Goal: Task Accomplishment & Management: Use online tool/utility

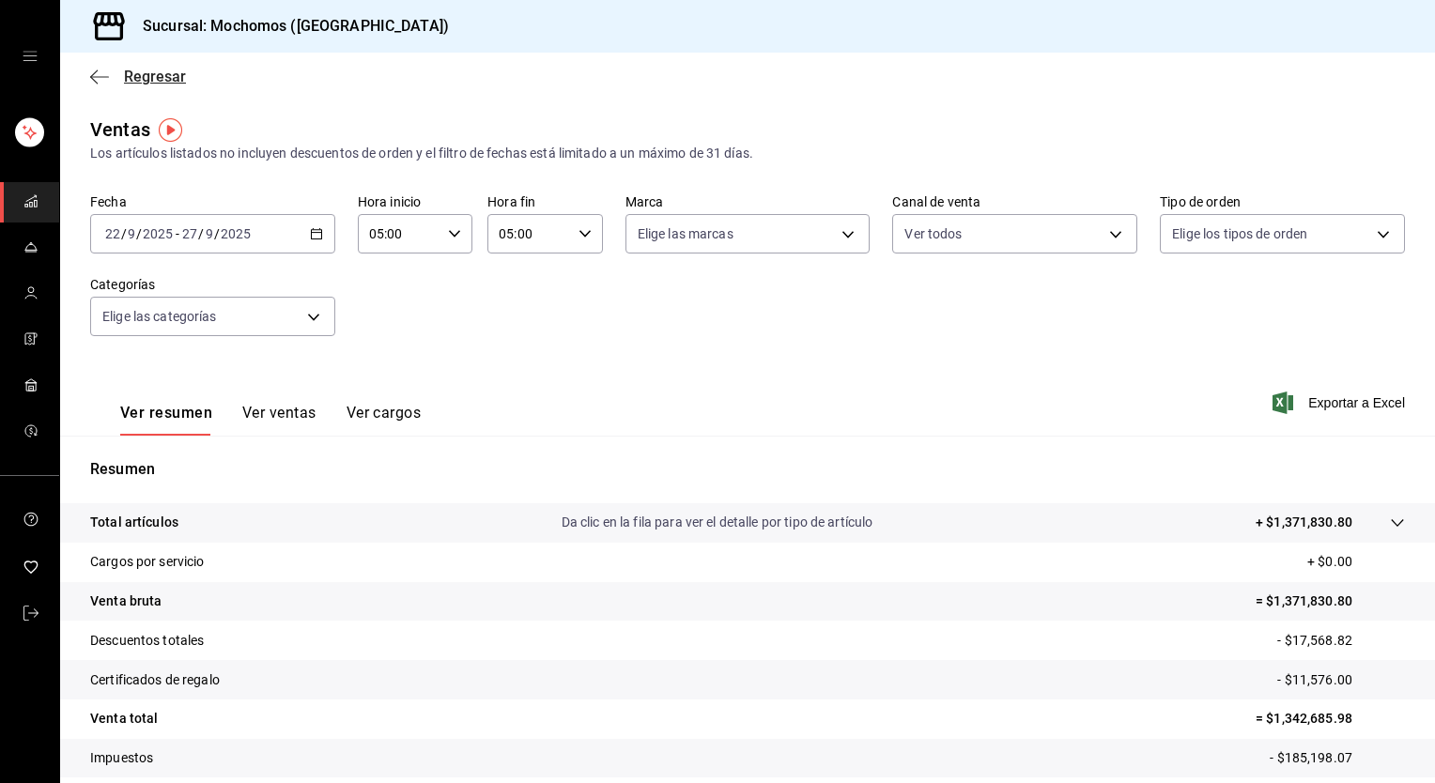
click at [94, 76] on icon "button" at bounding box center [99, 76] width 19 height 1
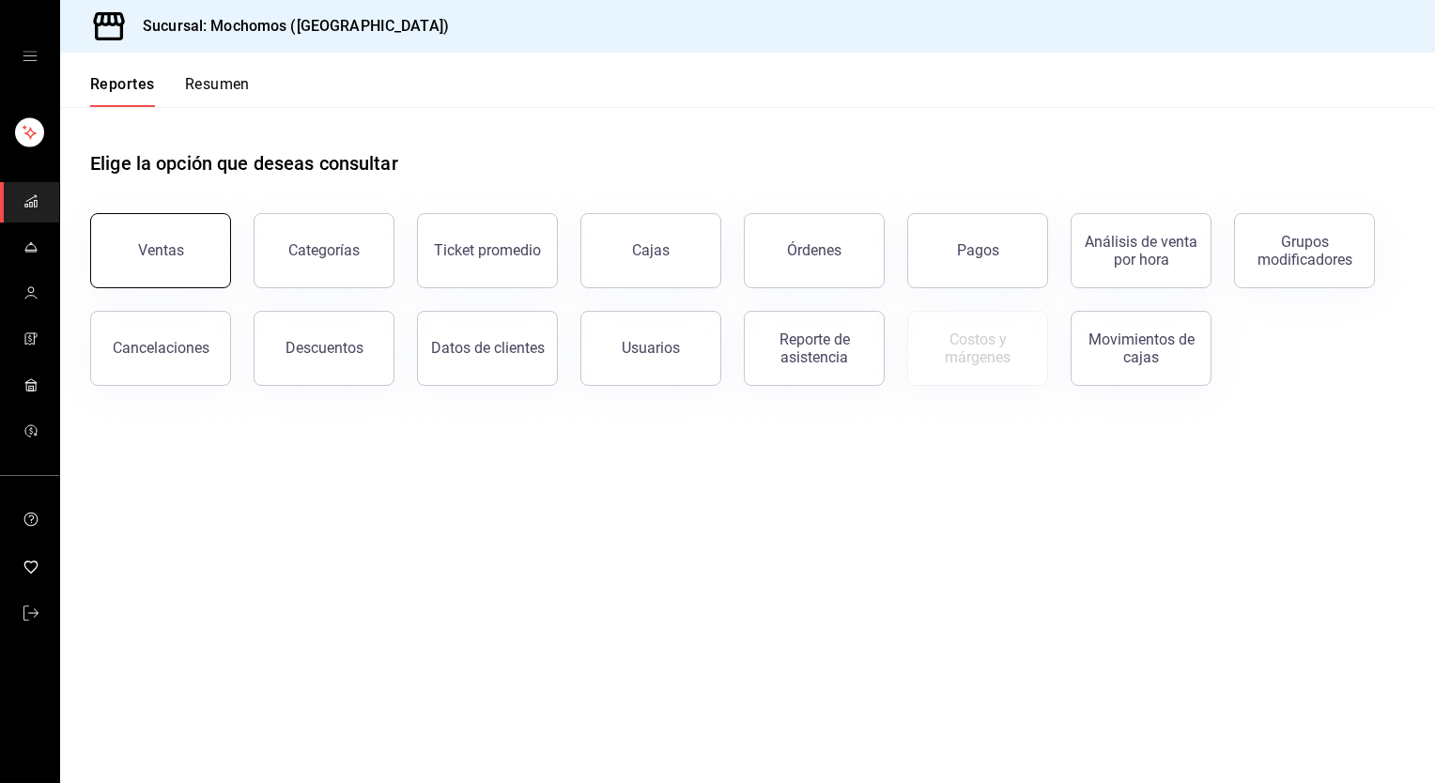
click at [200, 263] on button "Ventas" at bounding box center [160, 250] width 141 height 75
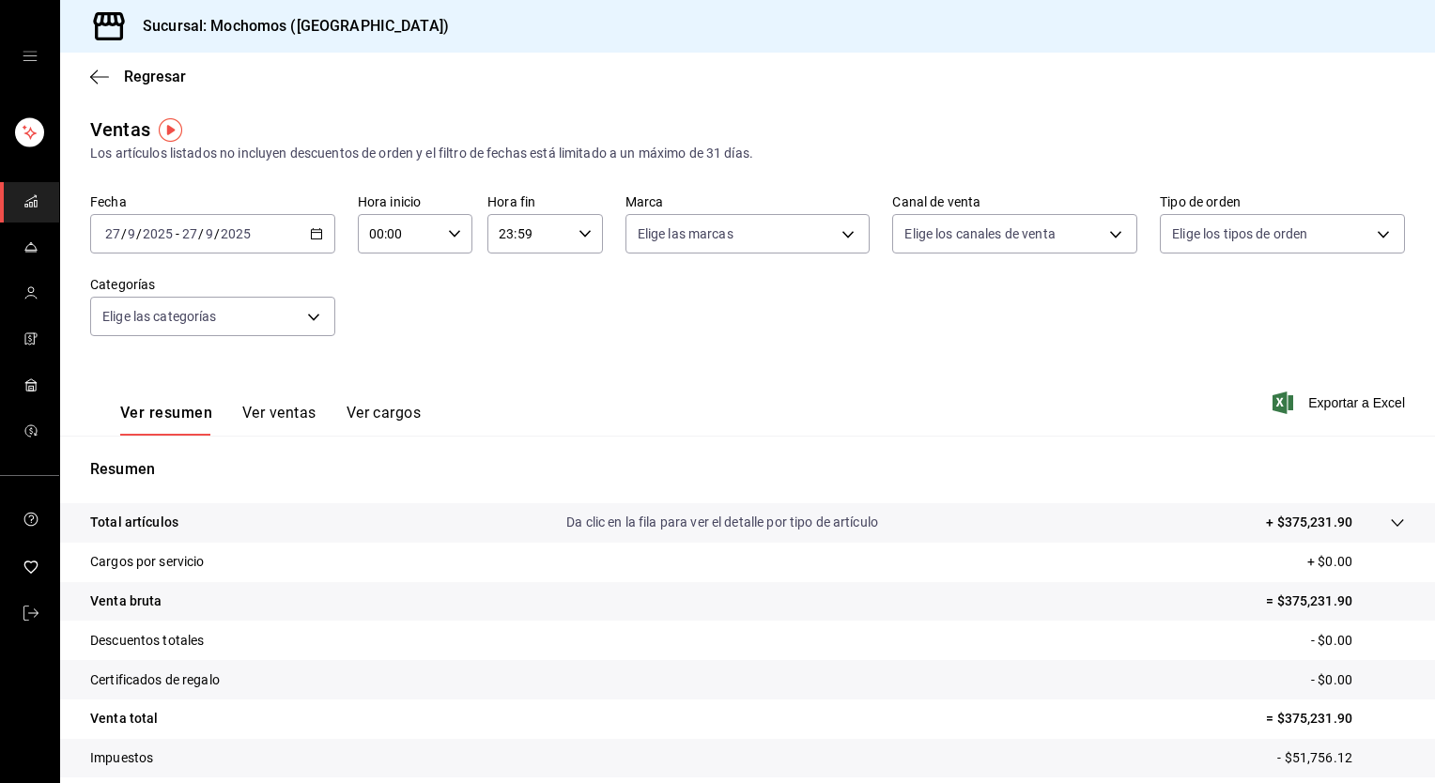
click at [316, 232] on \(Stroke\) "button" at bounding box center [316, 232] width 10 height 1
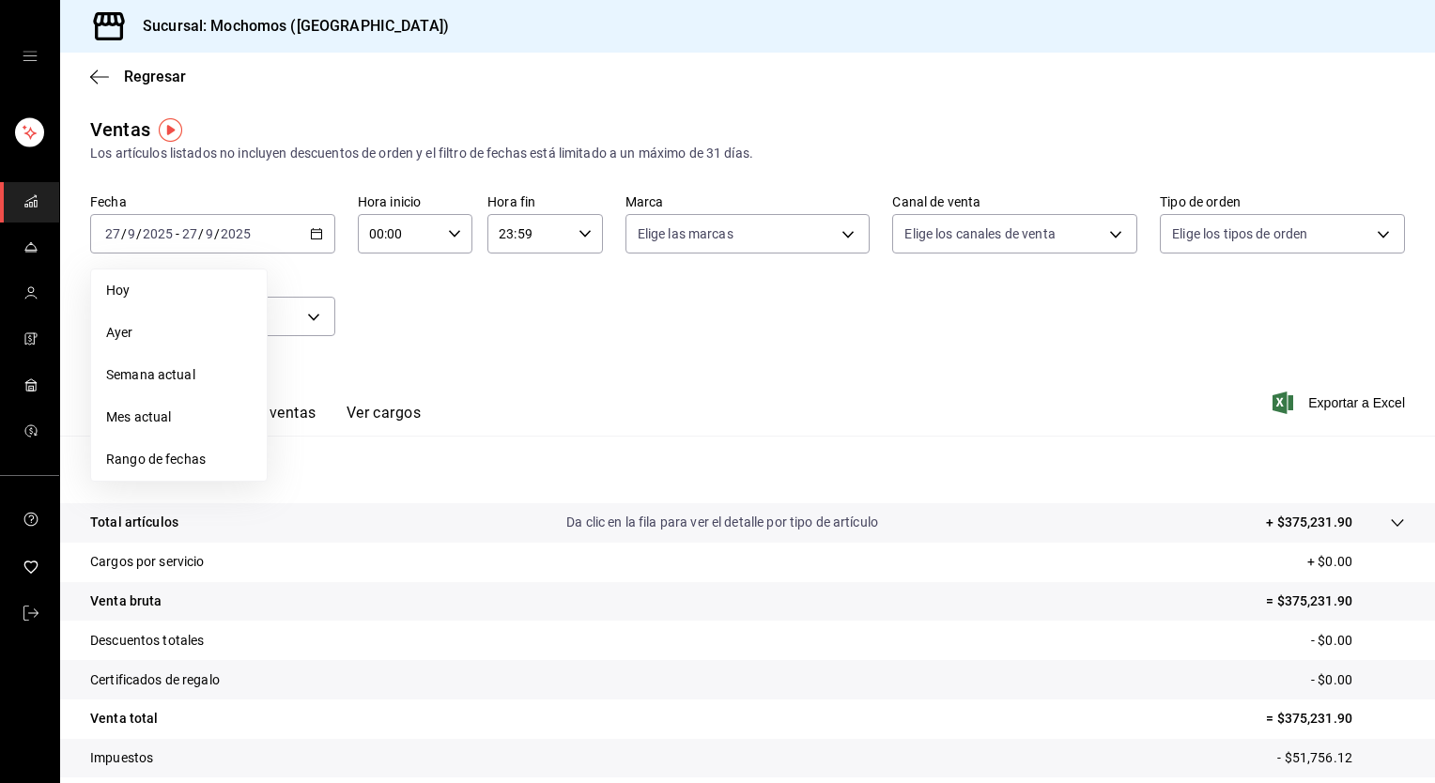
click at [215, 457] on span "Rango de fechas" at bounding box center [179, 460] width 146 height 20
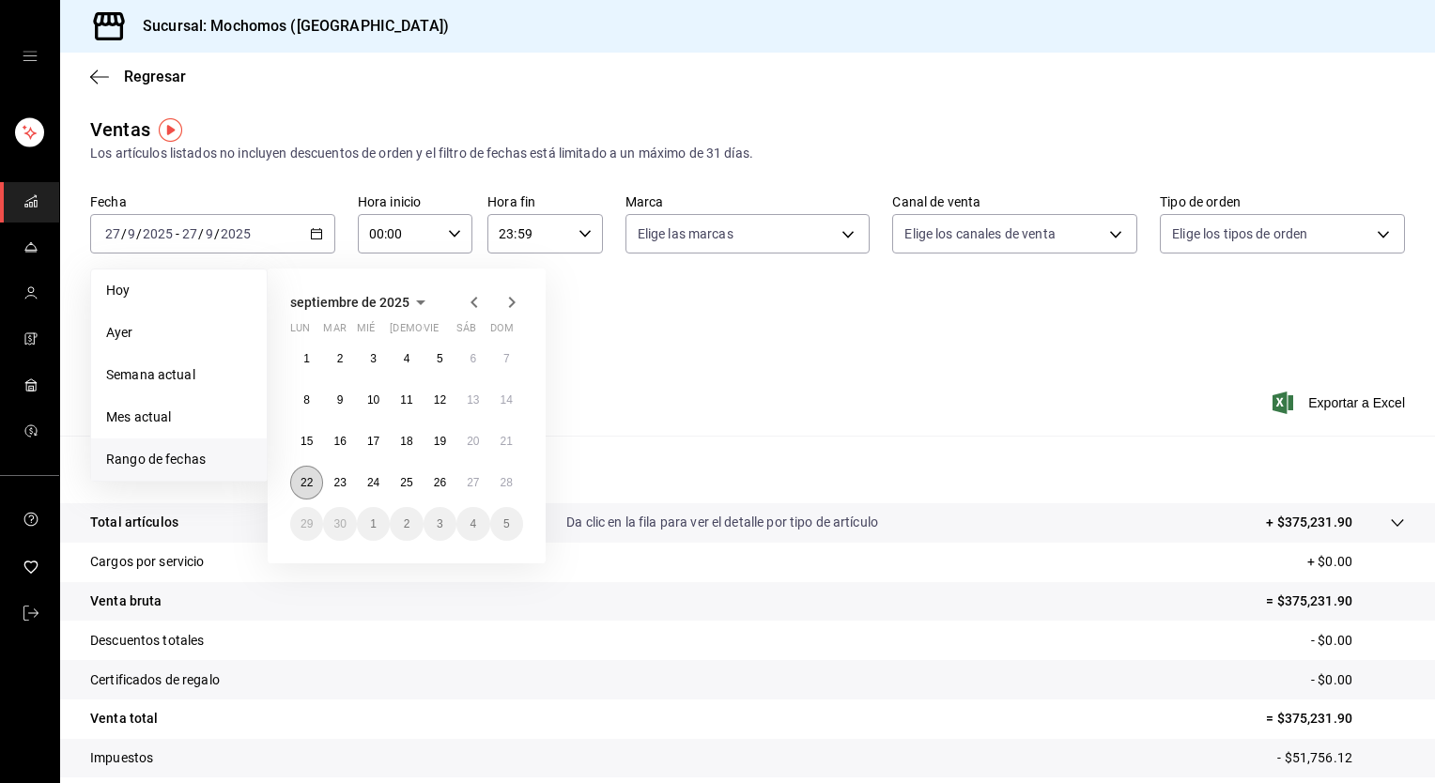
click at [298, 481] on button "22" at bounding box center [306, 483] width 33 height 34
click at [510, 483] on abbr "28" at bounding box center [507, 482] width 12 height 13
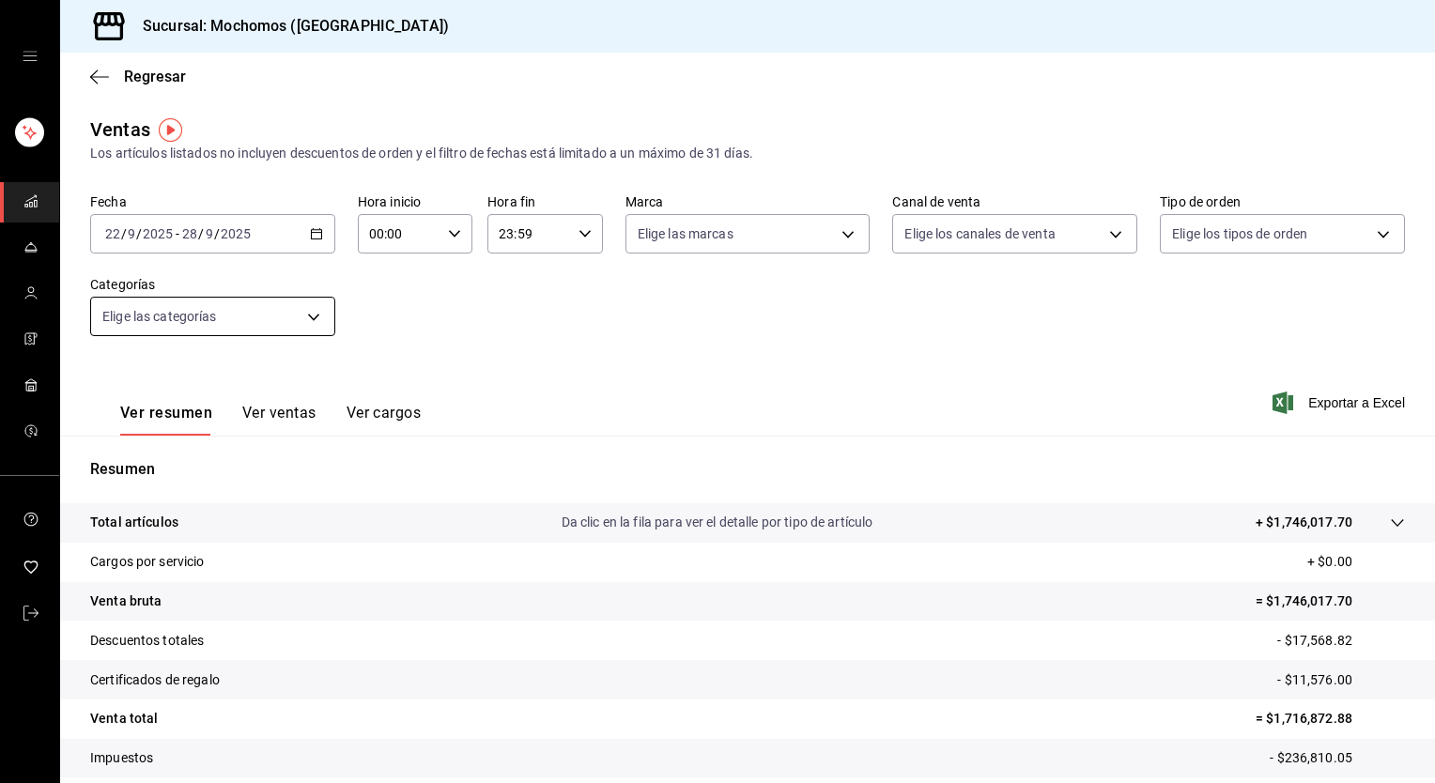
click at [280, 318] on body "Sucursal: Mochomos (Torreon) Regresar Ventas Los artículos listados no incluyen…" at bounding box center [717, 391] width 1435 height 783
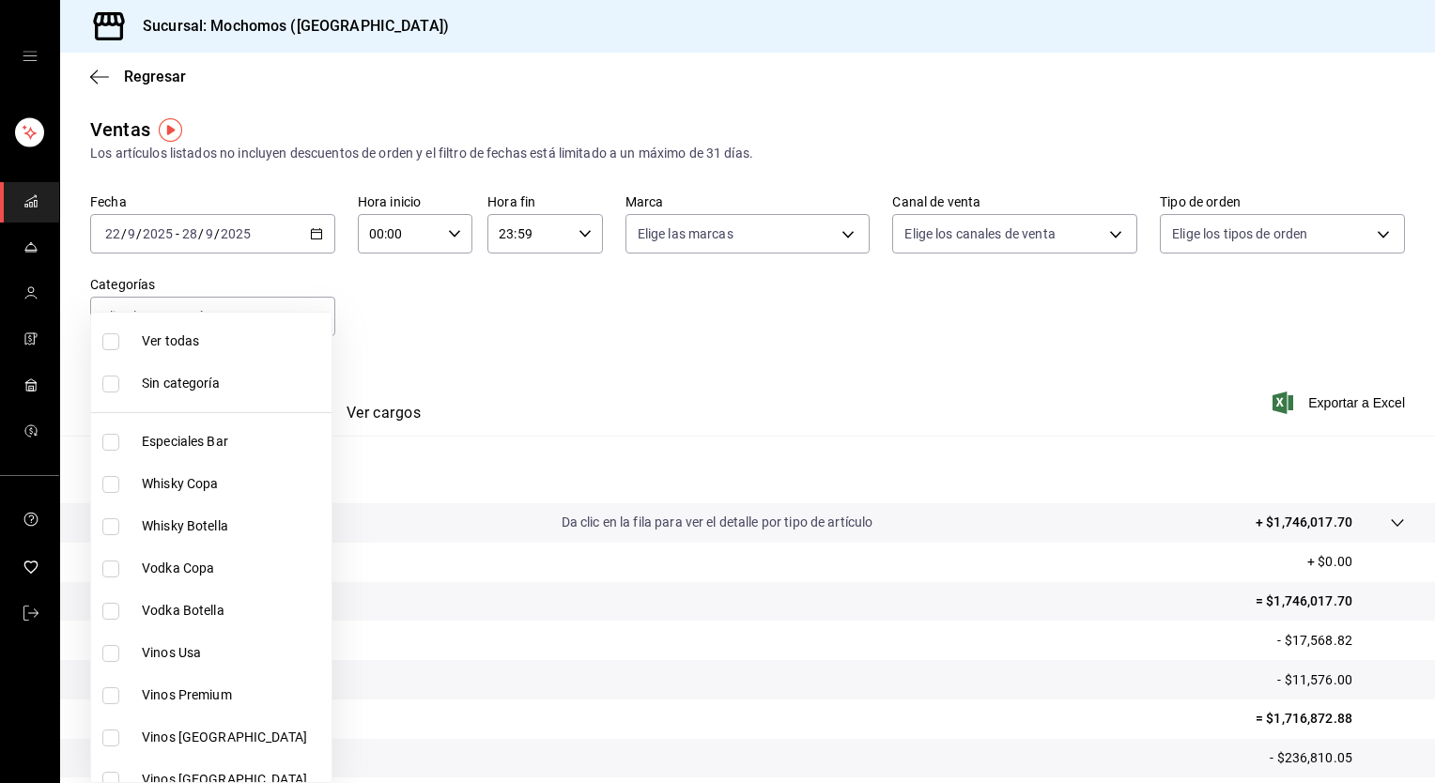
click at [225, 340] on span "Ver todas" at bounding box center [233, 341] width 182 height 20
type input "3341872a-5347-4118-8f87-61381635e763,4fab835b-5ce3-44d6-a3b1-a21d3d8a3381,4ccb8…"
checkbox input "true"
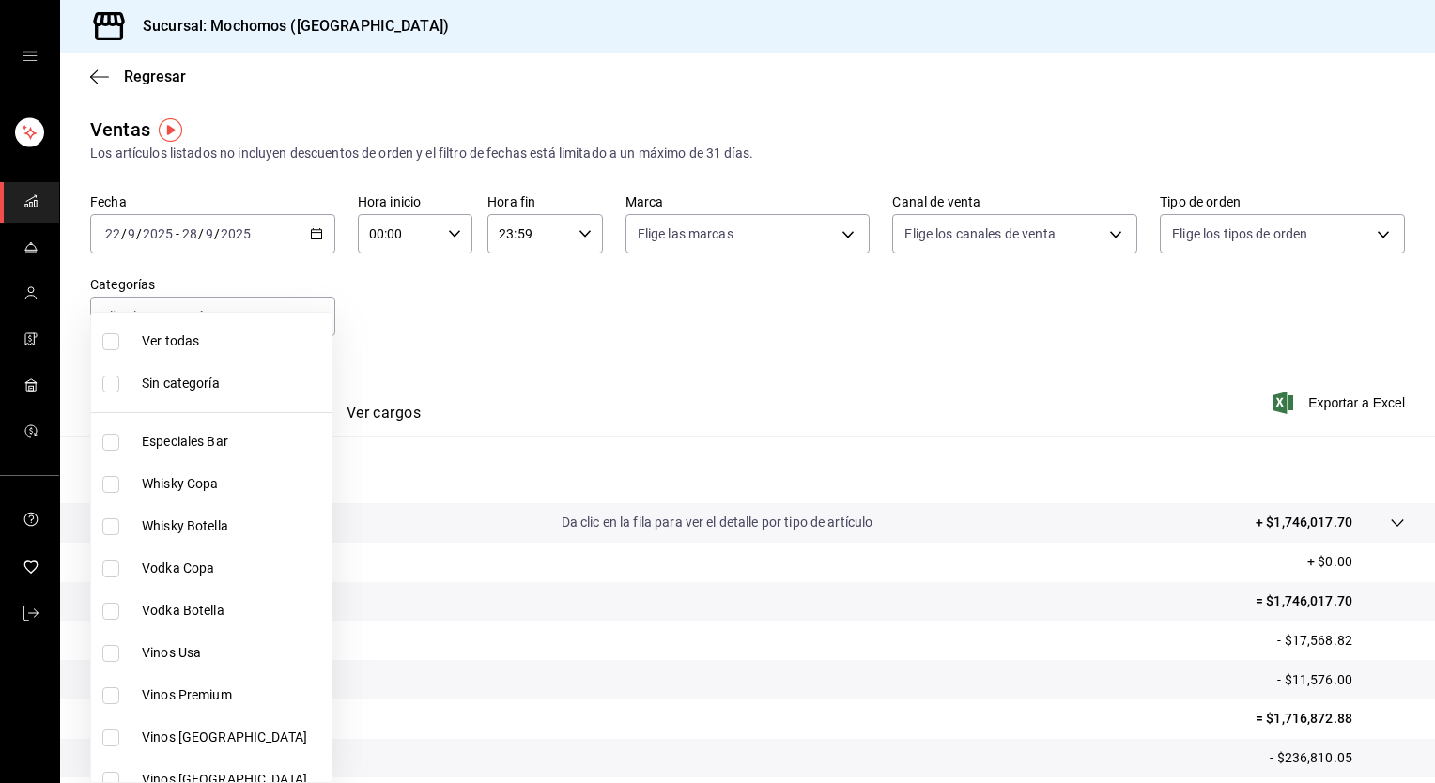
checkbox input "true"
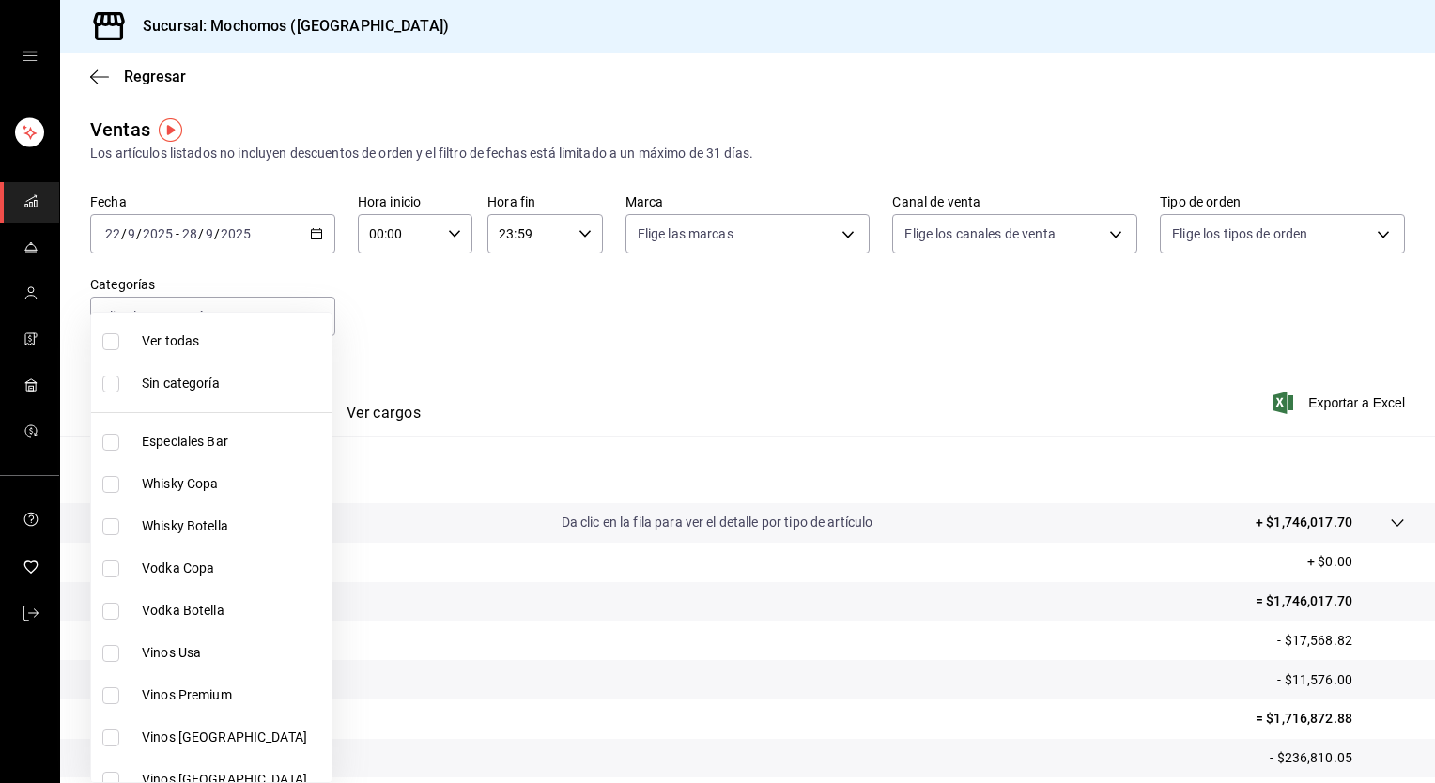
checkbox input "true"
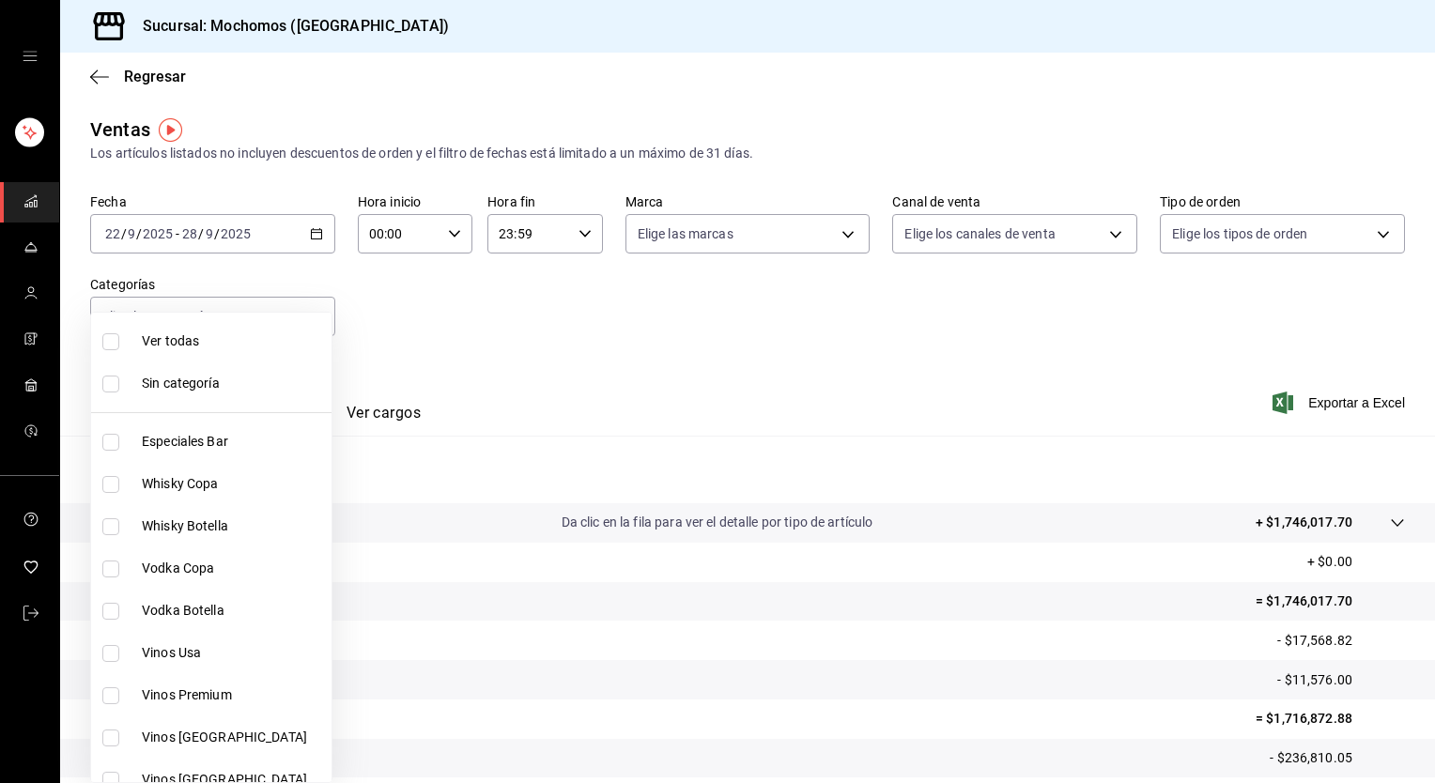
checkbox input "true"
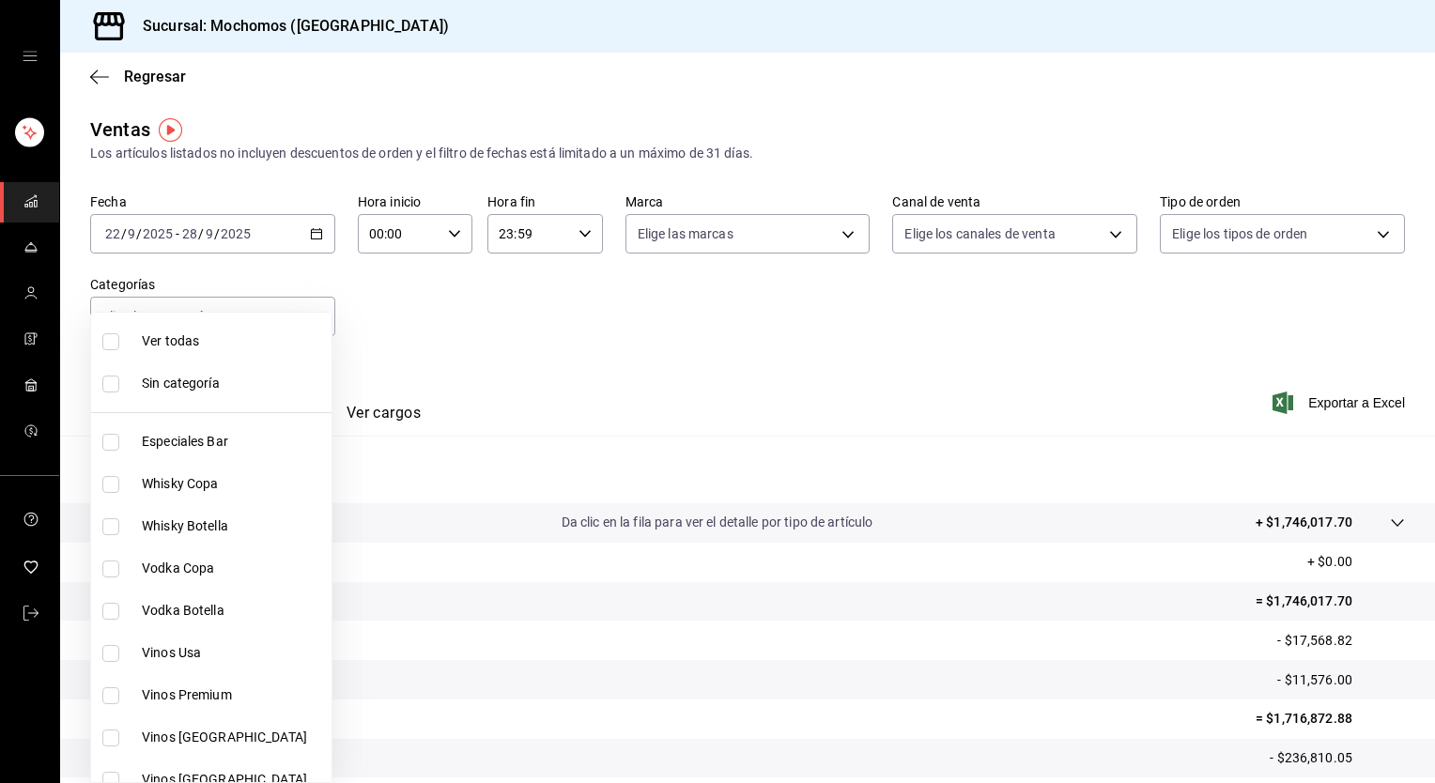
checkbox input "true"
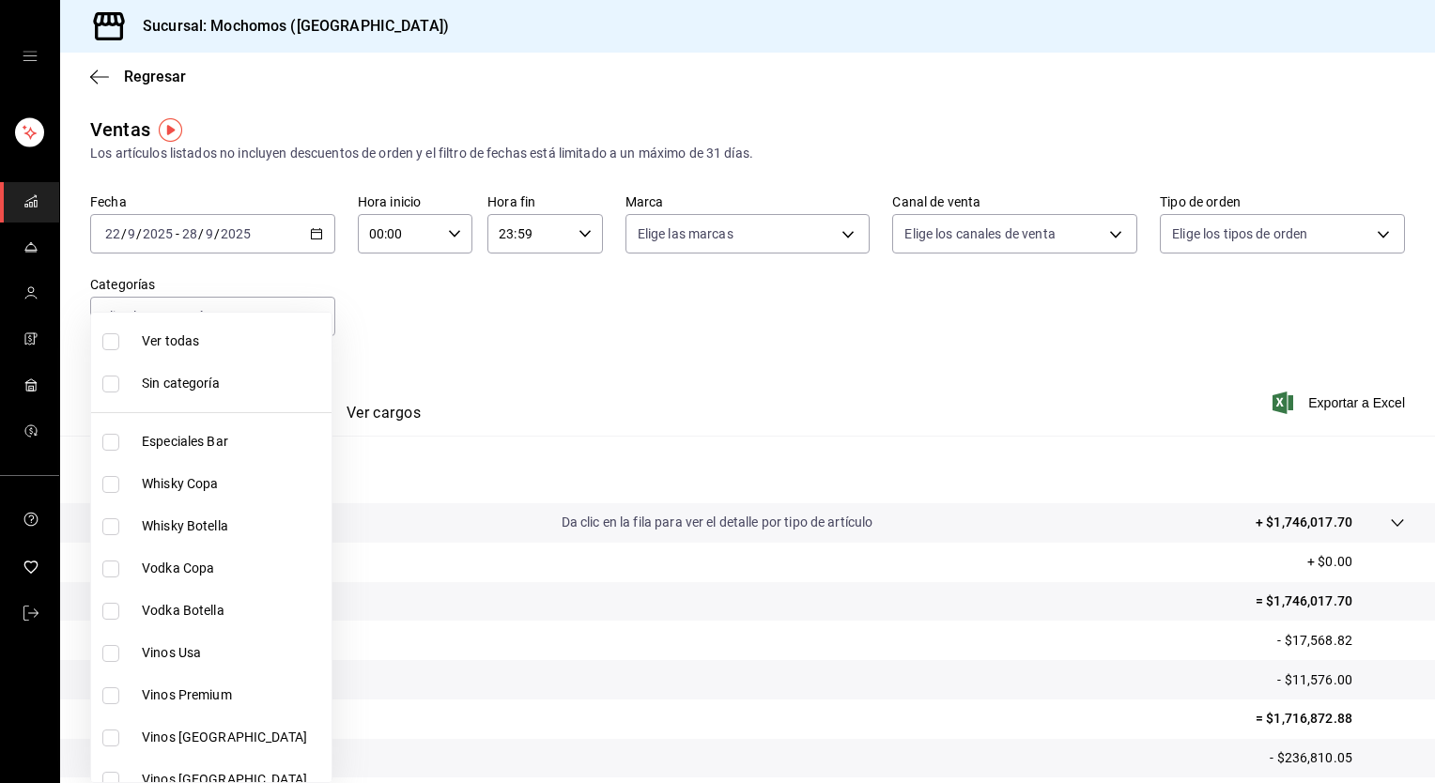
checkbox input "true"
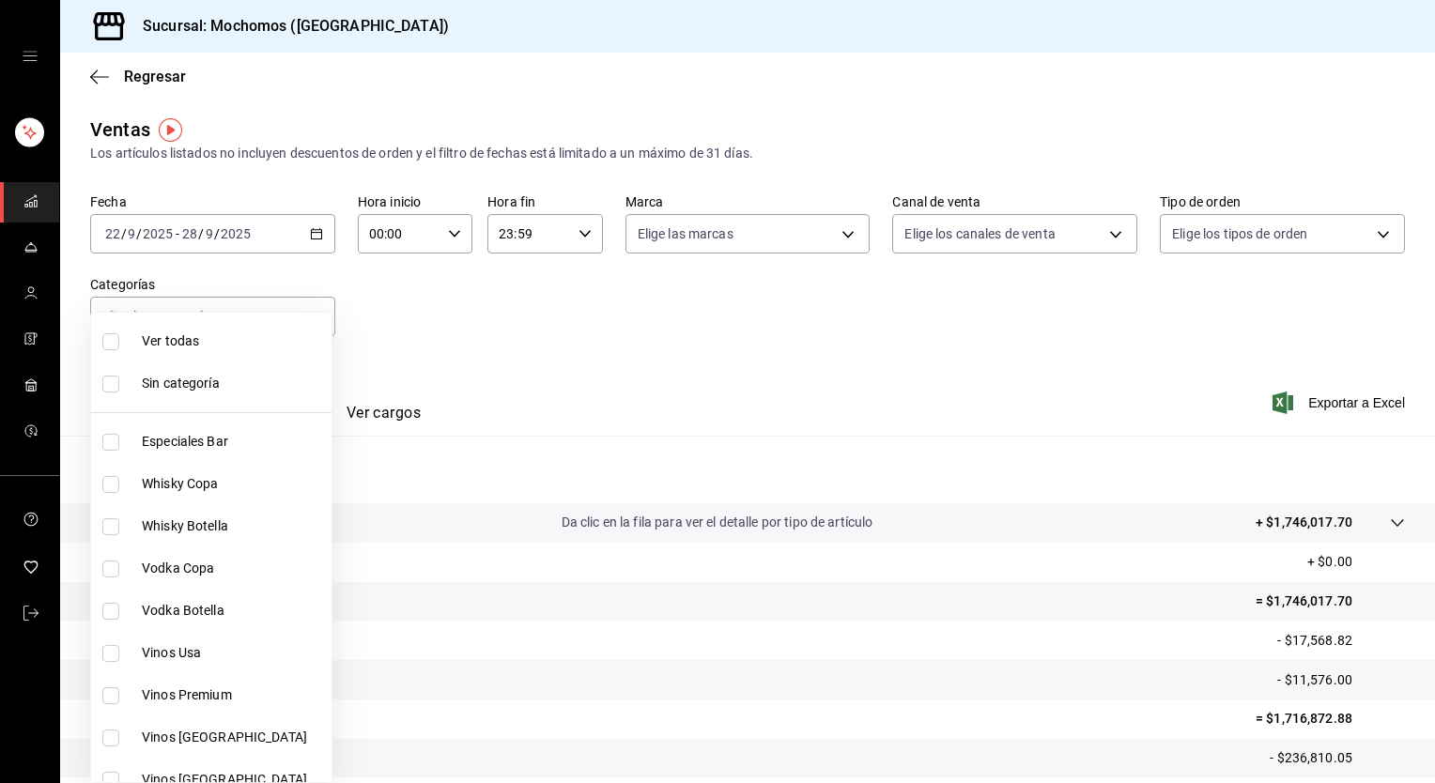
checkbox input "true"
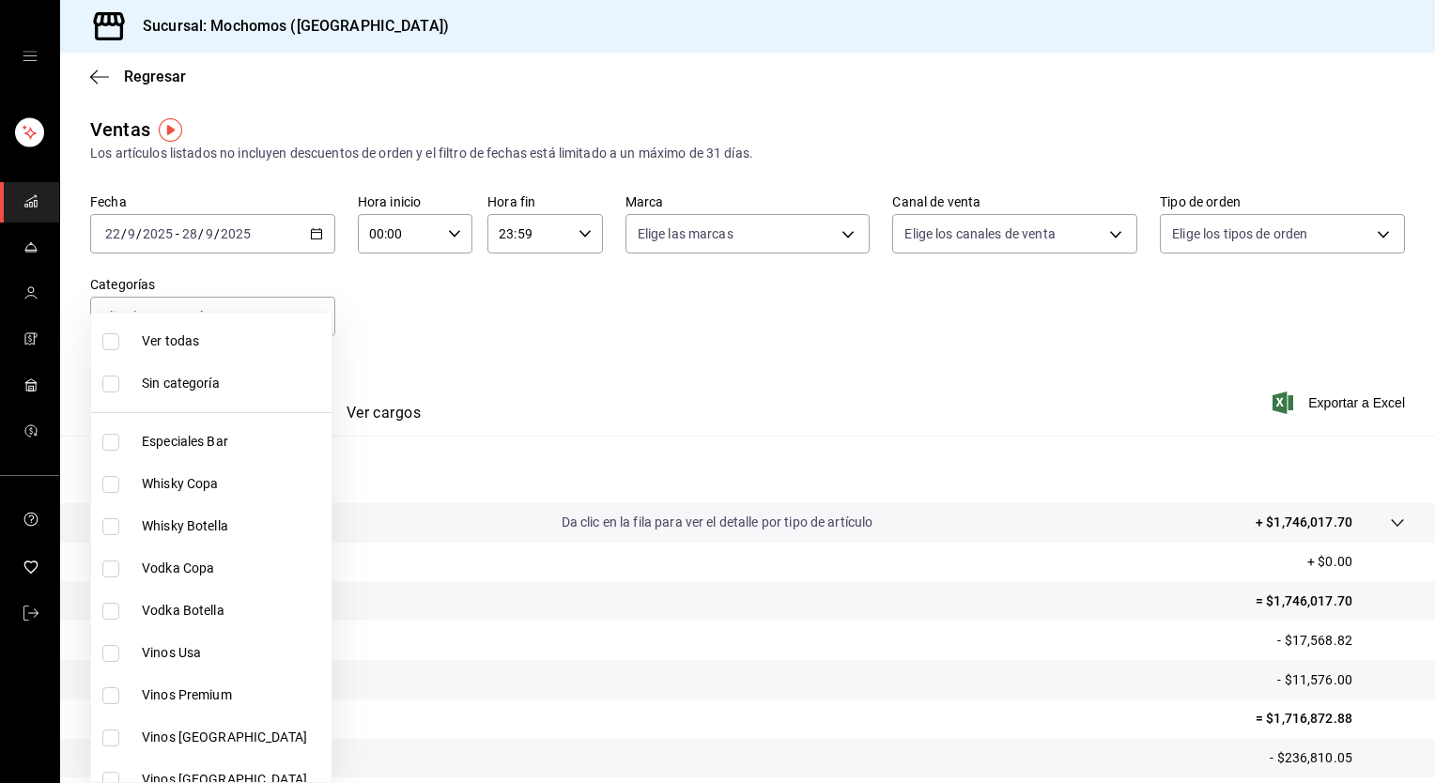
checkbox input "true"
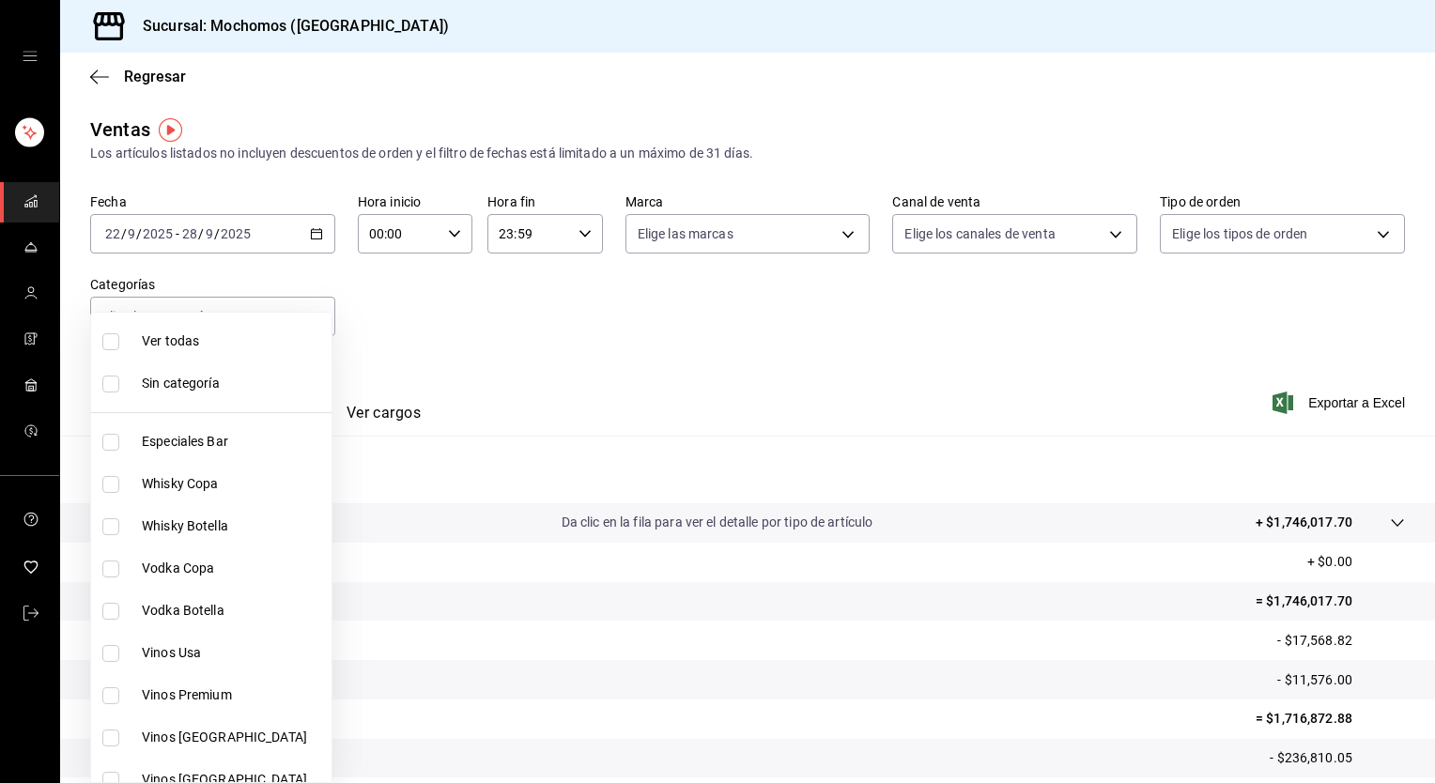
checkbox input "true"
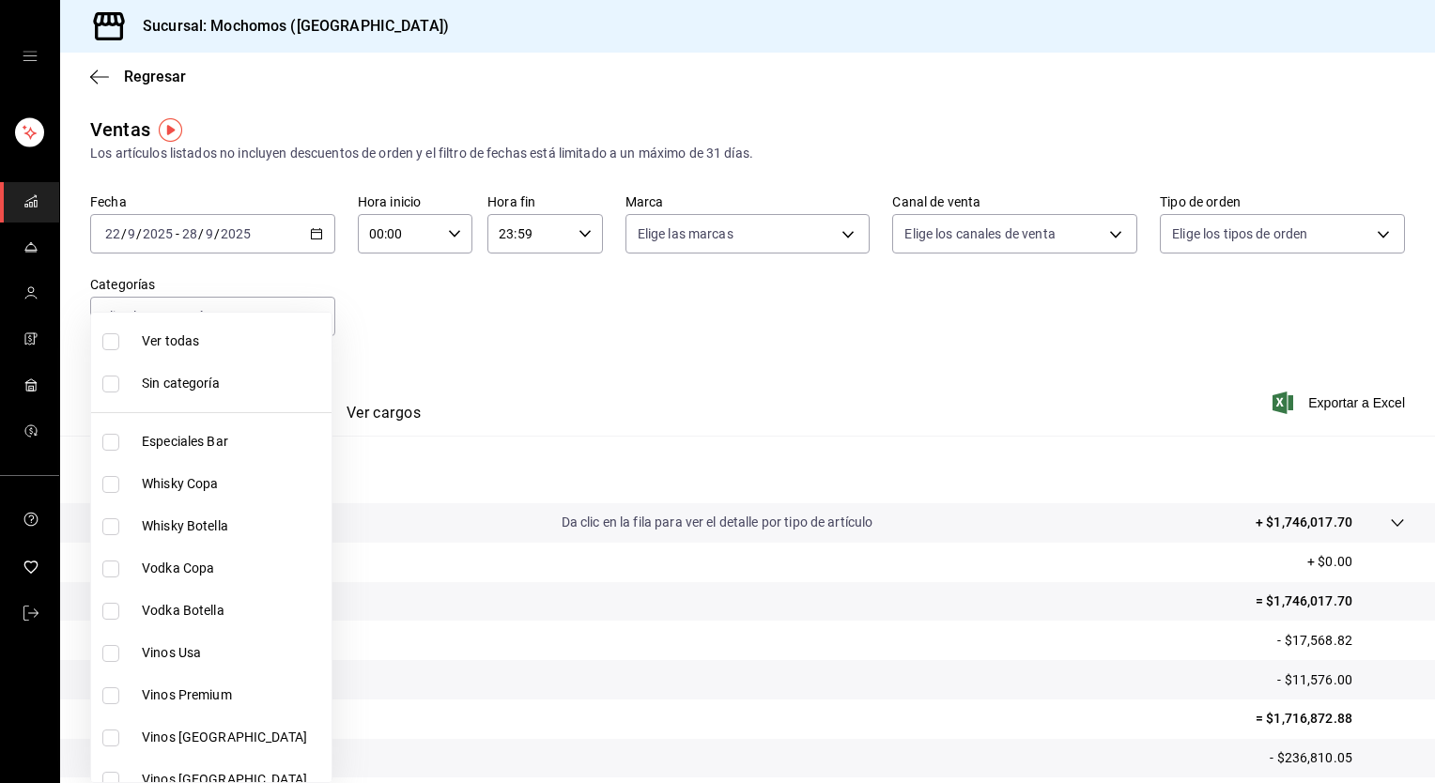
checkbox input "true"
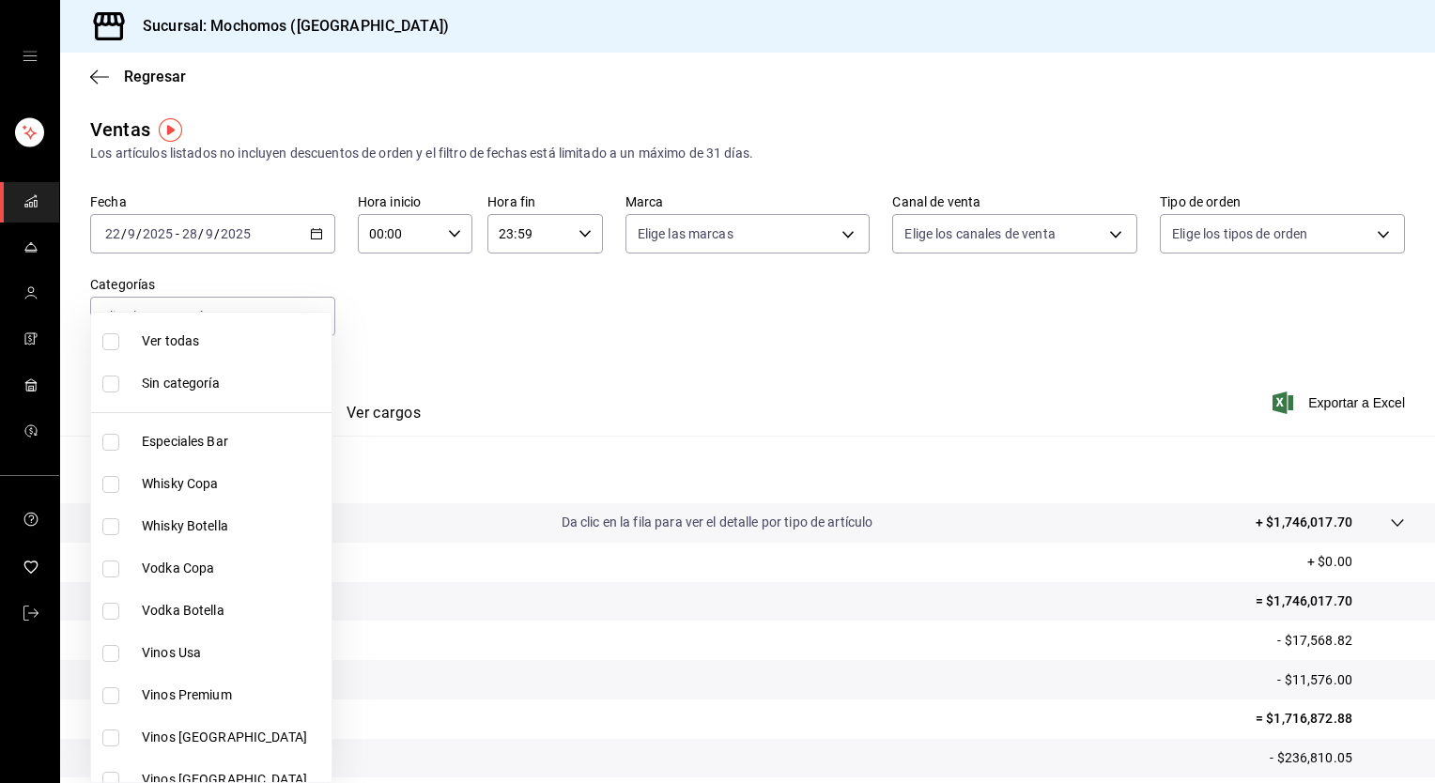
checkbox input "true"
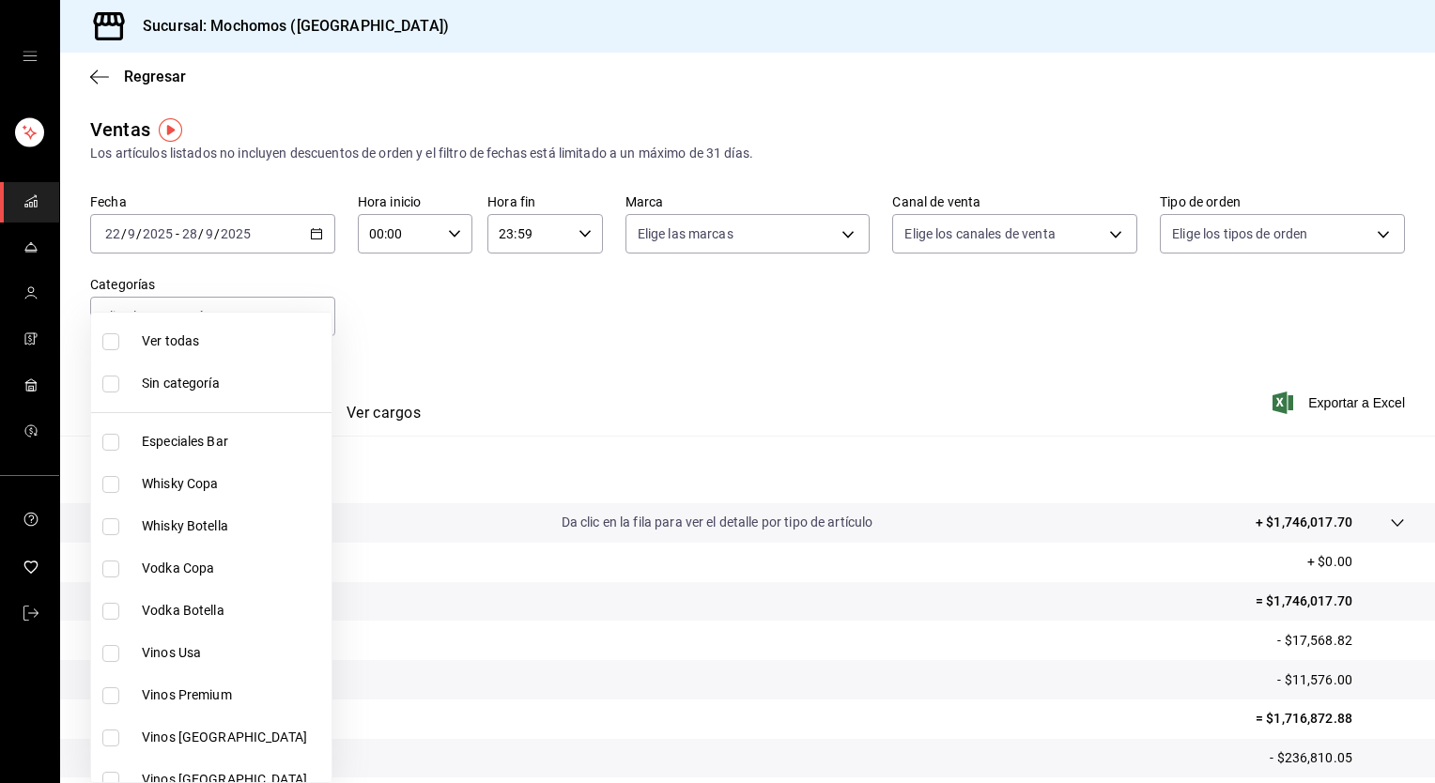
checkbox input "true"
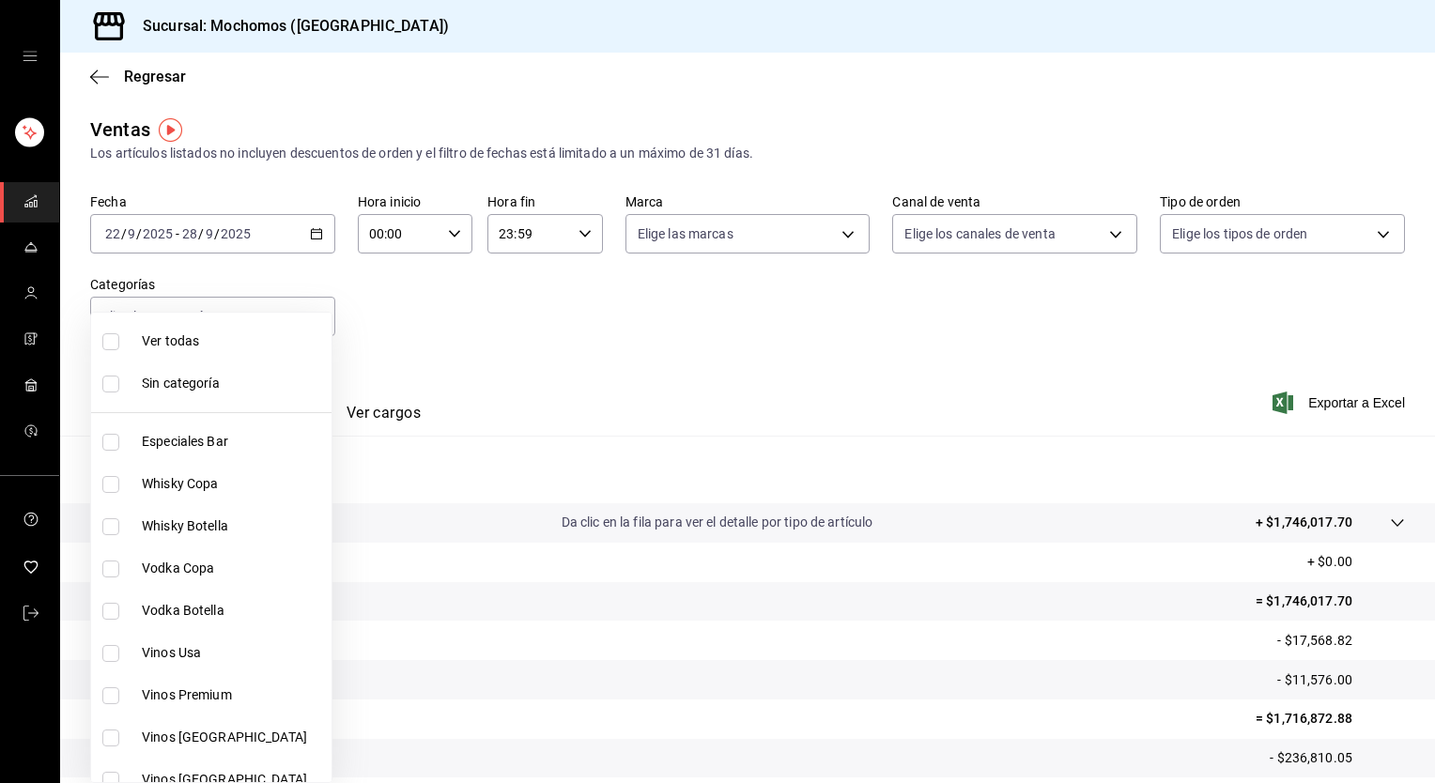
checkbox input "true"
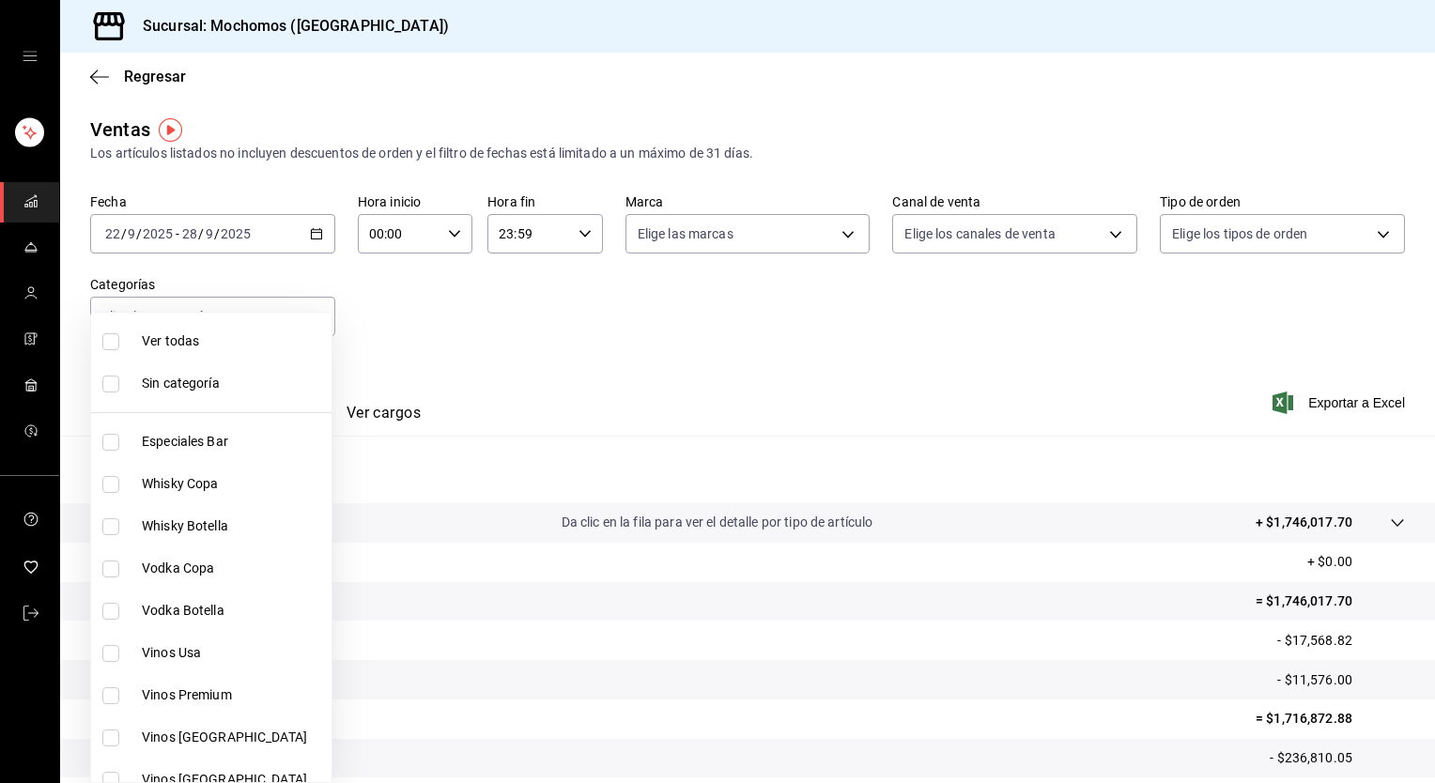
checkbox input "true"
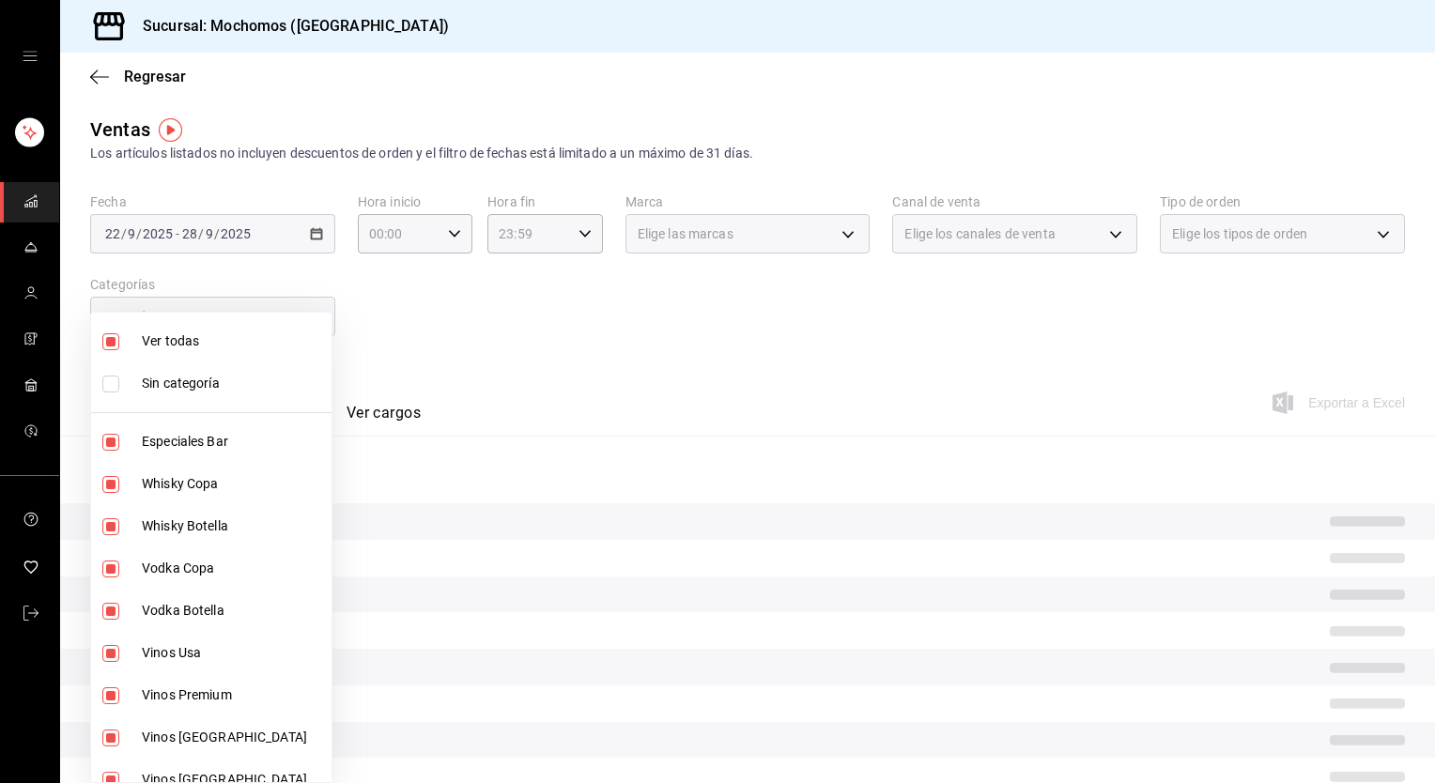
click at [770, 346] on div at bounding box center [717, 391] width 1435 height 783
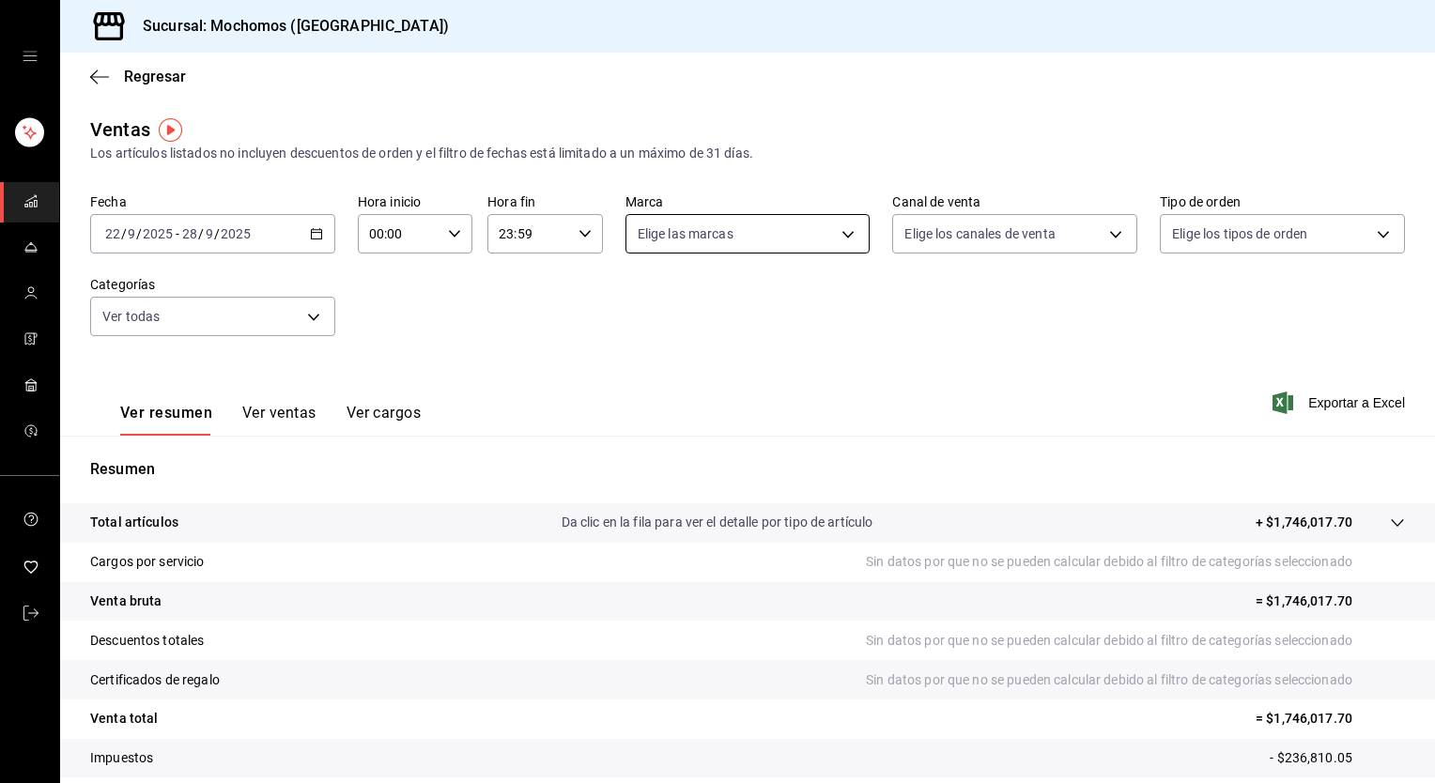
click at [670, 232] on body "Sucursal: Mochomos (Torreon) Regresar Ventas Los artículos listados no incluyen…" at bounding box center [717, 391] width 1435 height 783
click at [670, 285] on div "Ver todas" at bounding box center [680, 305] width 97 height 40
type input "c8544d00-0077-49dd-9e07-f6fffff65e49"
checkbox input "true"
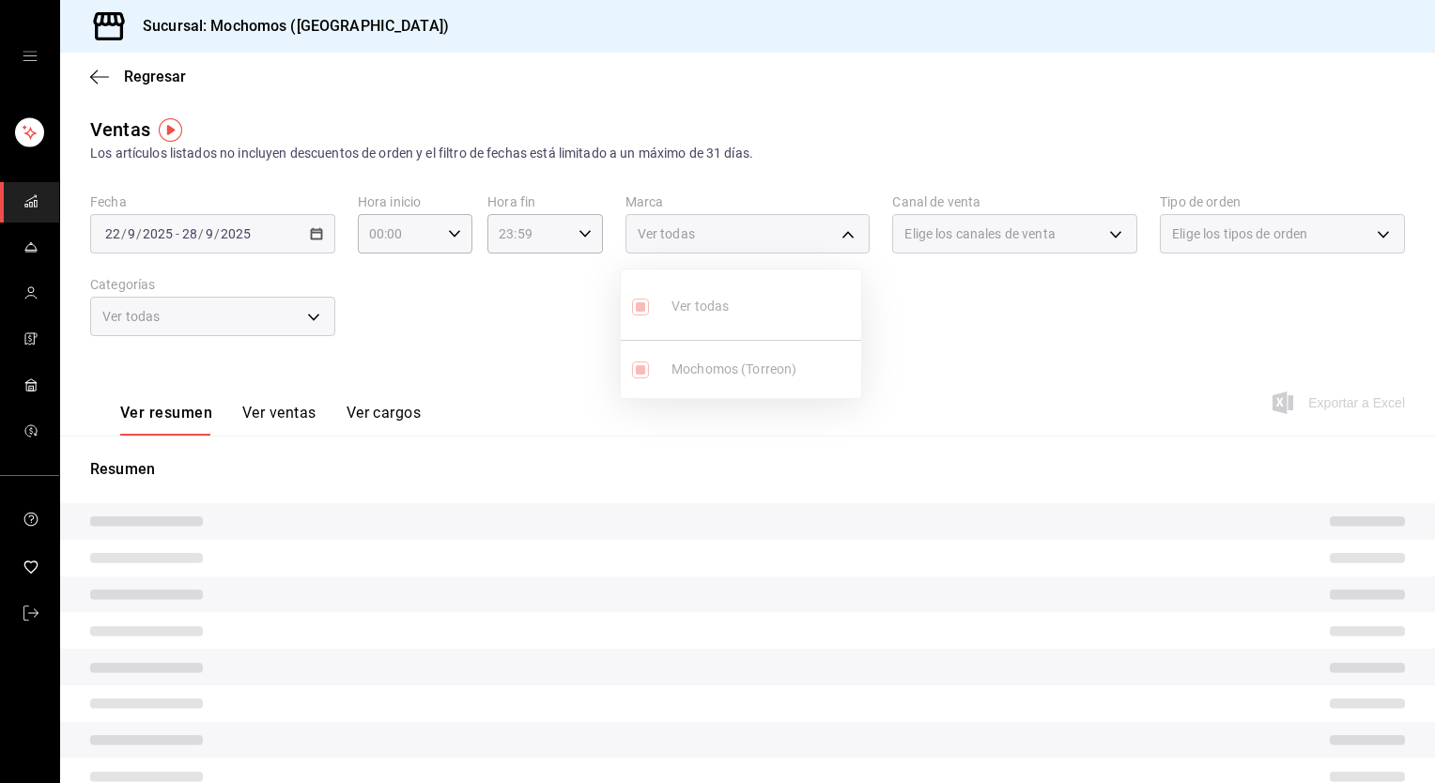
click at [963, 312] on div at bounding box center [717, 391] width 1435 height 783
click at [963, 312] on div "Fecha 2025-09-22 22 / 9 / 2025 - 2025-09-28 28 / 9 / 2025 Hora inicio 00:00 Hor…" at bounding box center [747, 275] width 1315 height 165
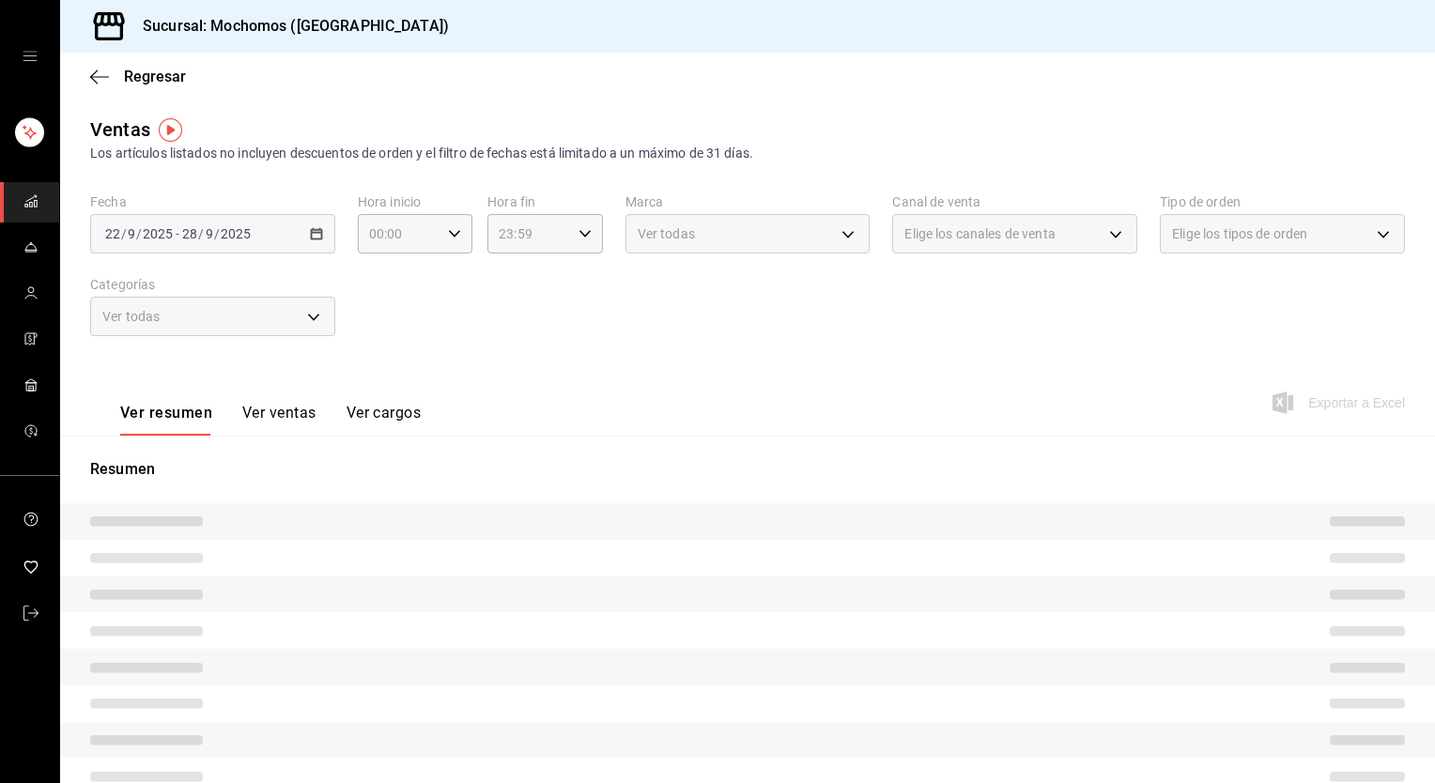
click at [963, 312] on div "Fecha 2025-09-22 22 / 9 / 2025 - 2025-09-28 28 / 9 / 2025 Hora inicio 00:00 Hor…" at bounding box center [747, 275] width 1315 height 165
click at [943, 308] on div "Fecha 2025-09-22 22 / 9 / 2025 - 2025-09-28 28 / 9 / 2025 Hora inicio 00:00 Hor…" at bounding box center [747, 275] width 1315 height 165
click at [962, 306] on div "Fecha 2025-09-22 22 / 9 / 2025 - 2025-09-28 28 / 9 / 2025 Hora inicio 00:00 Hor…" at bounding box center [747, 275] width 1315 height 165
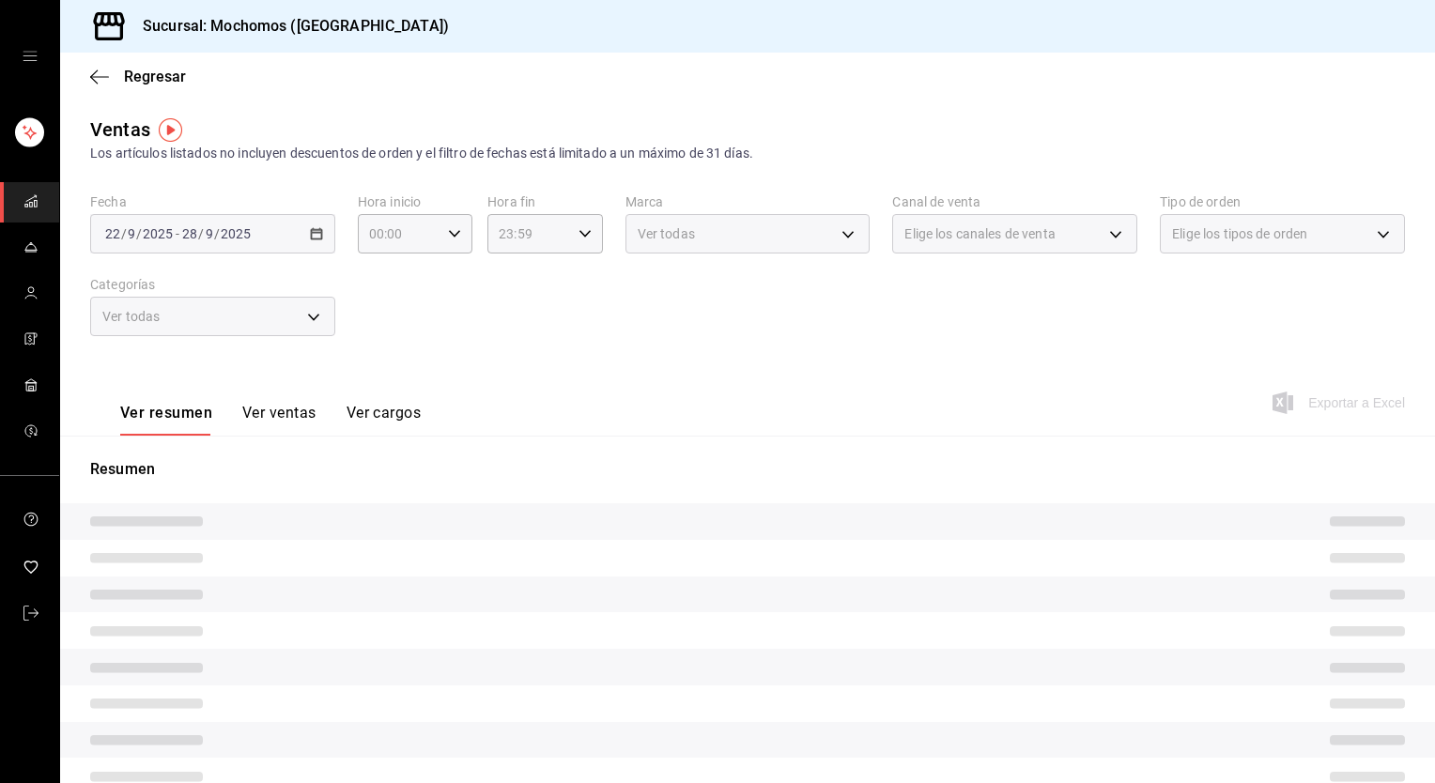
click at [962, 306] on div "Fecha 2025-09-22 22 / 9 / 2025 - 2025-09-28 28 / 9 / 2025 Hora inicio 00:00 Hor…" at bounding box center [747, 275] width 1315 height 165
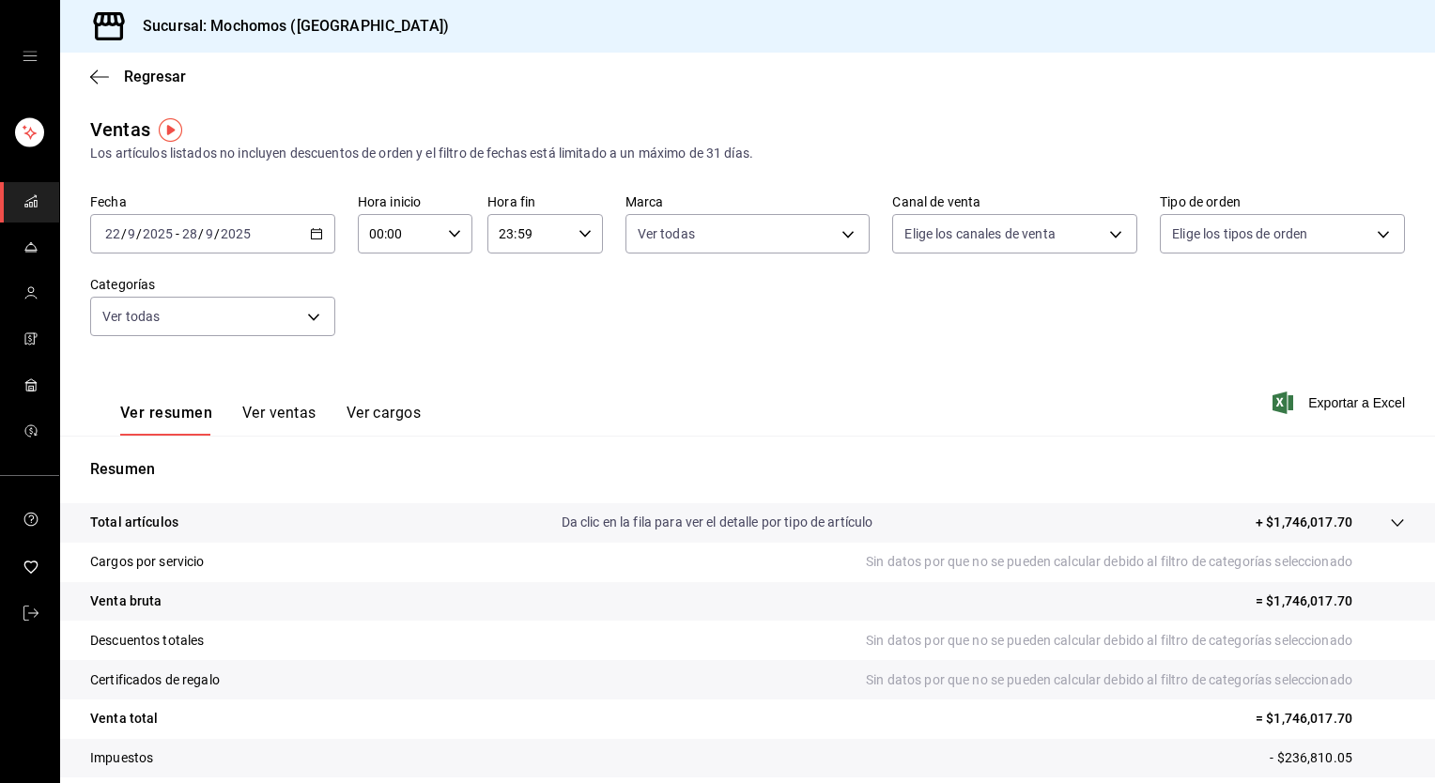
drag, startPoint x: 962, startPoint y: 306, endPoint x: 954, endPoint y: 274, distance: 32.8
click at [954, 274] on div "Fecha 2025-09-22 22 / 9 / 2025 - 2025-09-28 28 / 9 / 2025 Hora inicio 00:00 Hor…" at bounding box center [747, 275] width 1315 height 165
click at [939, 232] on body "Sucursal: Mochomos (Torreon) Regresar Ventas Los artículos listados no incluyen…" at bounding box center [717, 391] width 1435 height 783
click at [946, 318] on div "Ver todos" at bounding box center [944, 305] width 97 height 40
type input "PARROT,UBER_EATS,RAPPI,DIDI_FOOD,ONLINE"
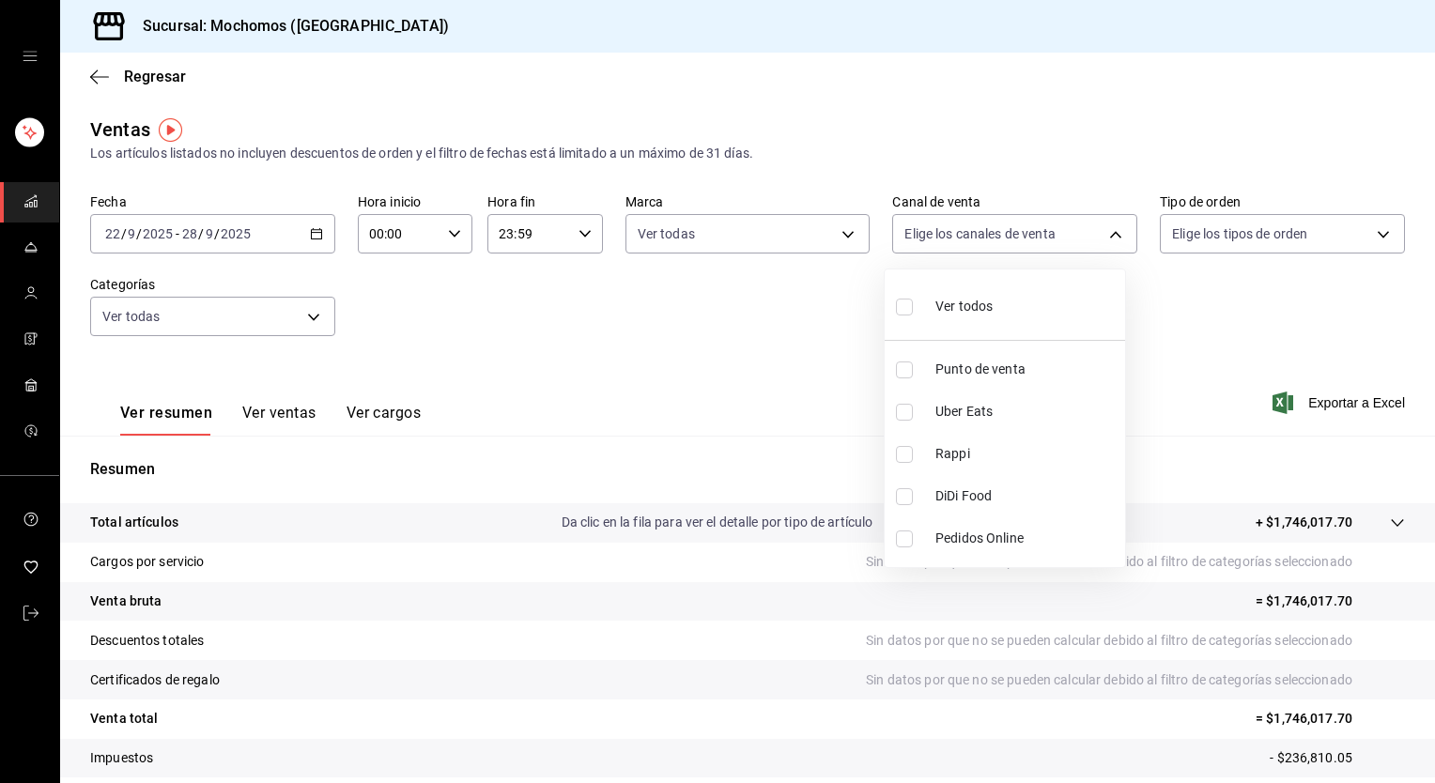
checkbox input "true"
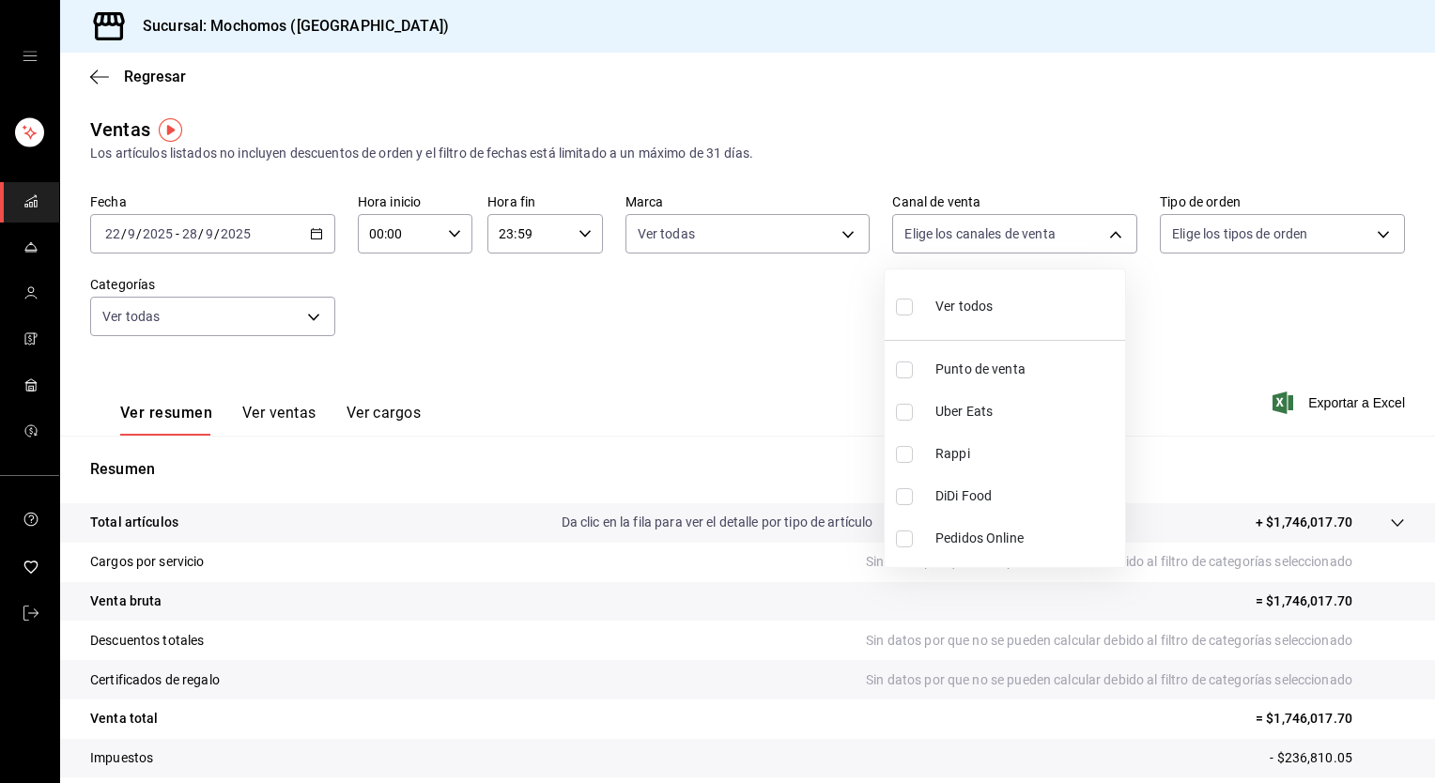
checkbox input "true"
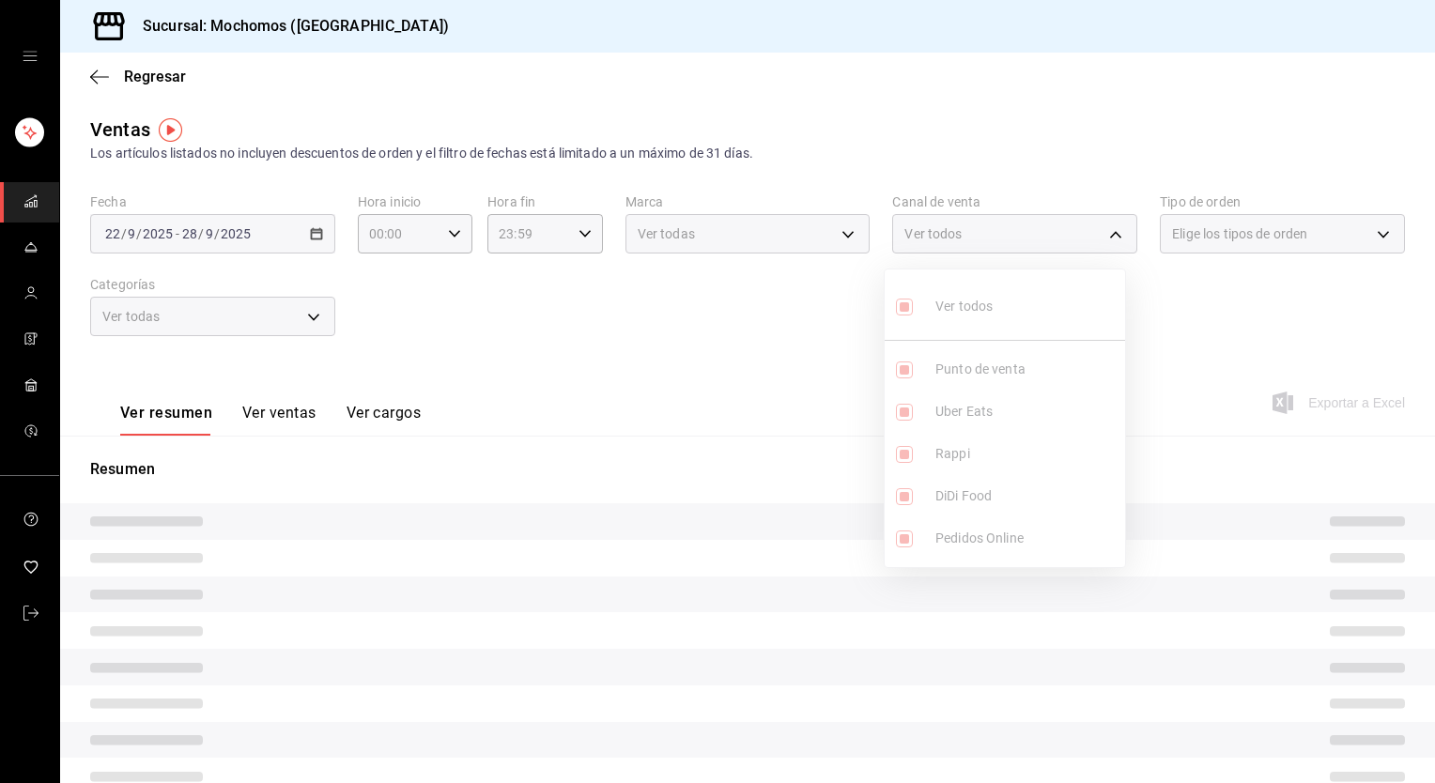
click at [1297, 295] on div at bounding box center [717, 391] width 1435 height 783
click at [1297, 295] on div "Fecha 2025-09-22 22 / 9 / 2025 - 2025-09-28 28 / 9 / 2025 Hora inicio 00:00 Hor…" at bounding box center [747, 275] width 1315 height 165
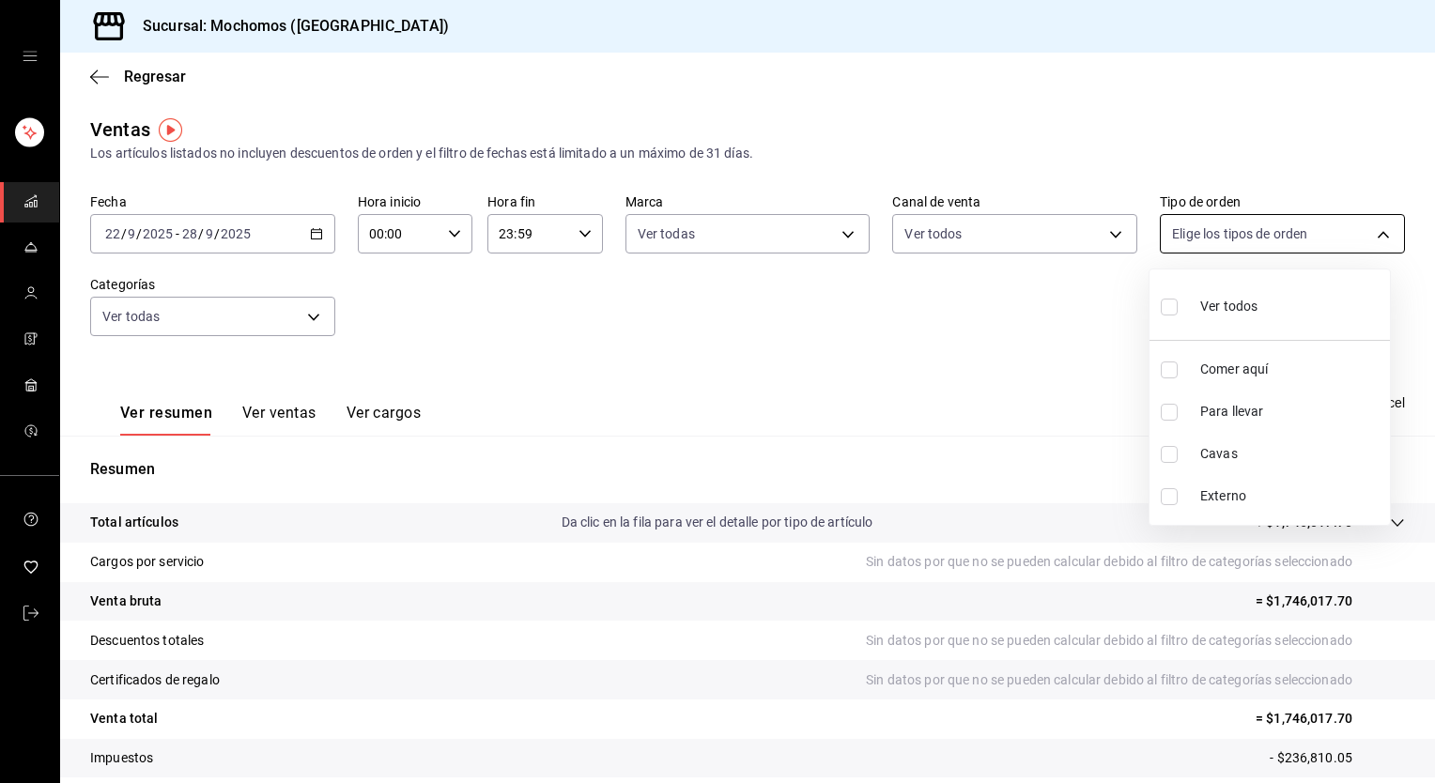
click at [1277, 224] on body "Sucursal: Mochomos (Torreon) Regresar Ventas Los artículos listados no incluyen…" at bounding box center [717, 391] width 1435 height 783
click at [1210, 300] on span "Ver todos" at bounding box center [1228, 307] width 57 height 20
type input "98c27cb7-4c58-4a9f-b691-5d7e954b9197,21a64d44-f9f2-4bf2-a1e6-486e07a13b50,71bb9…"
checkbox input "true"
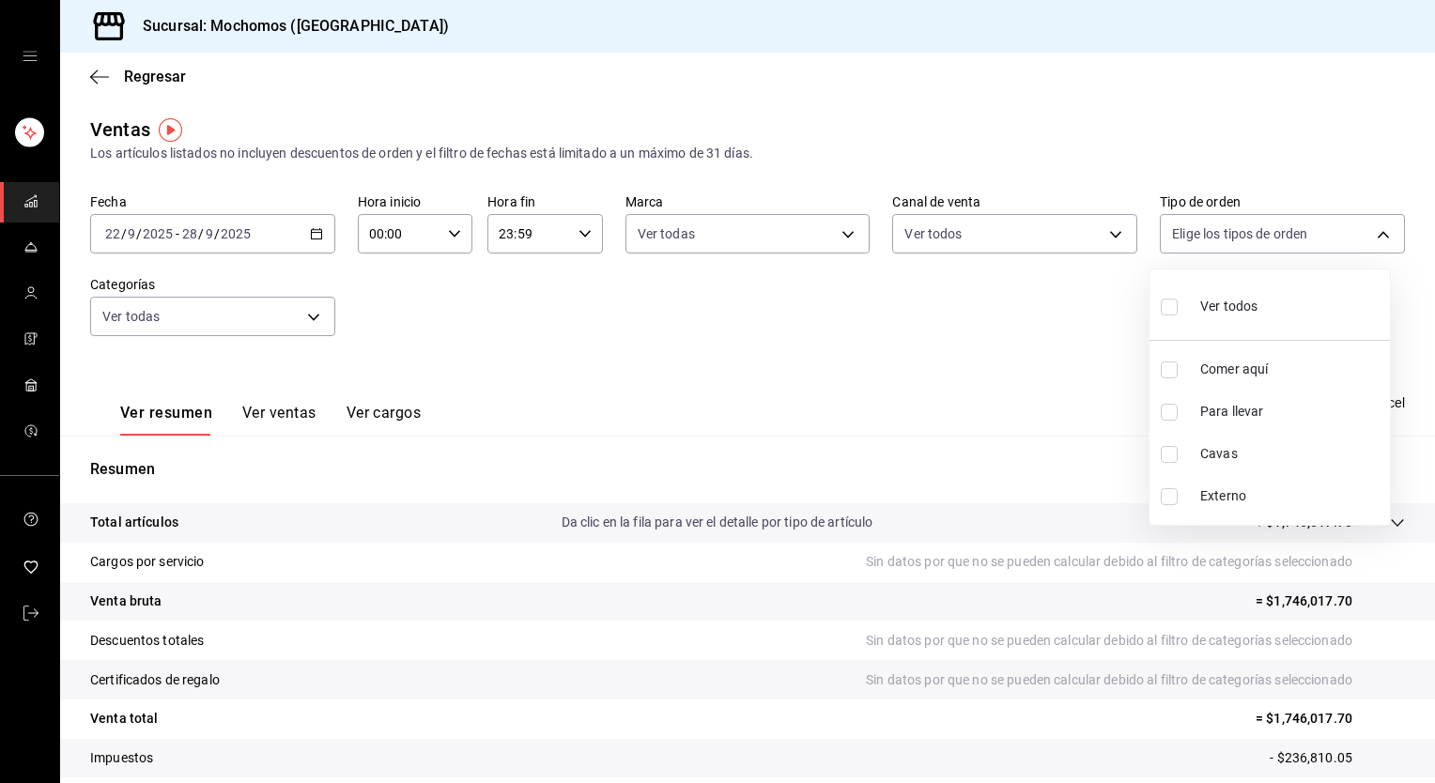
checkbox input "true"
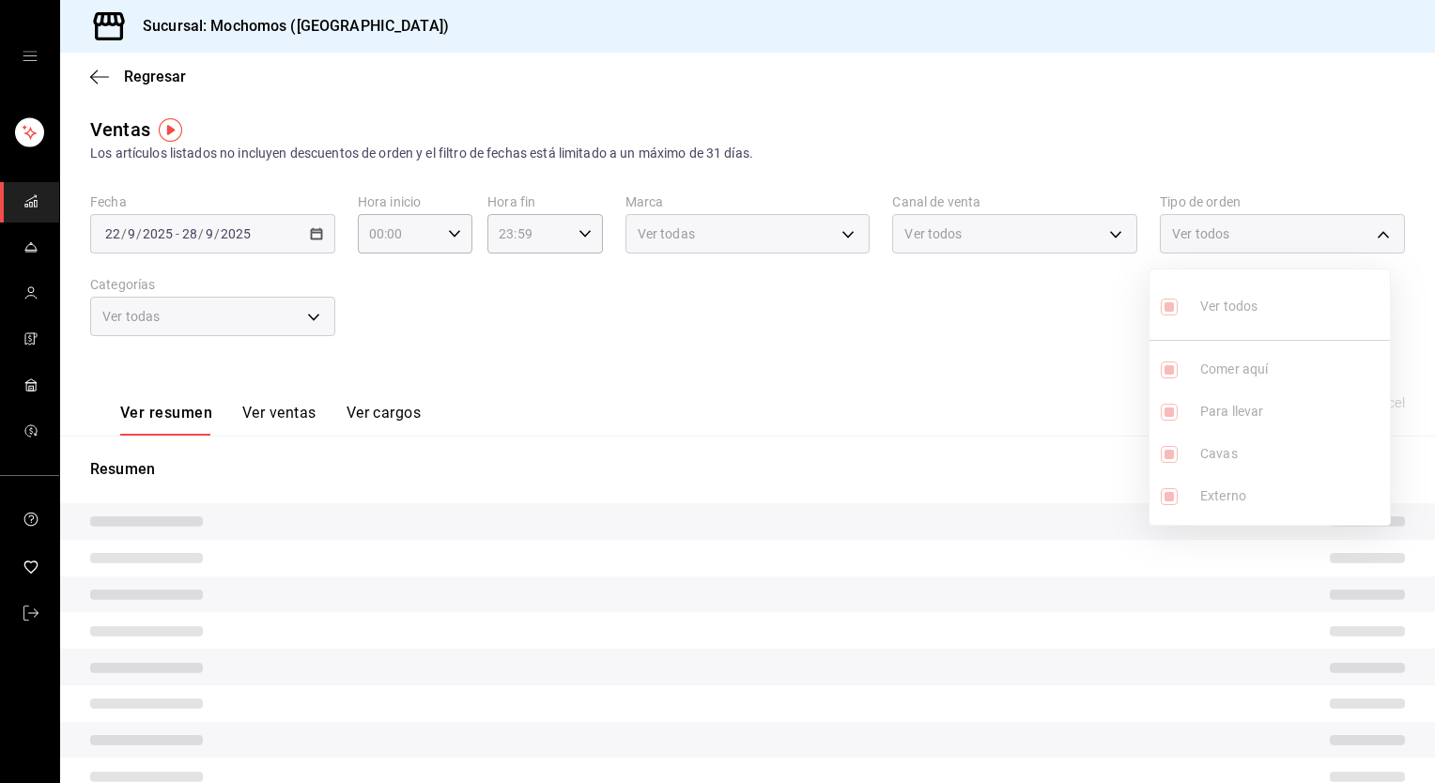
click at [924, 321] on div at bounding box center [717, 391] width 1435 height 783
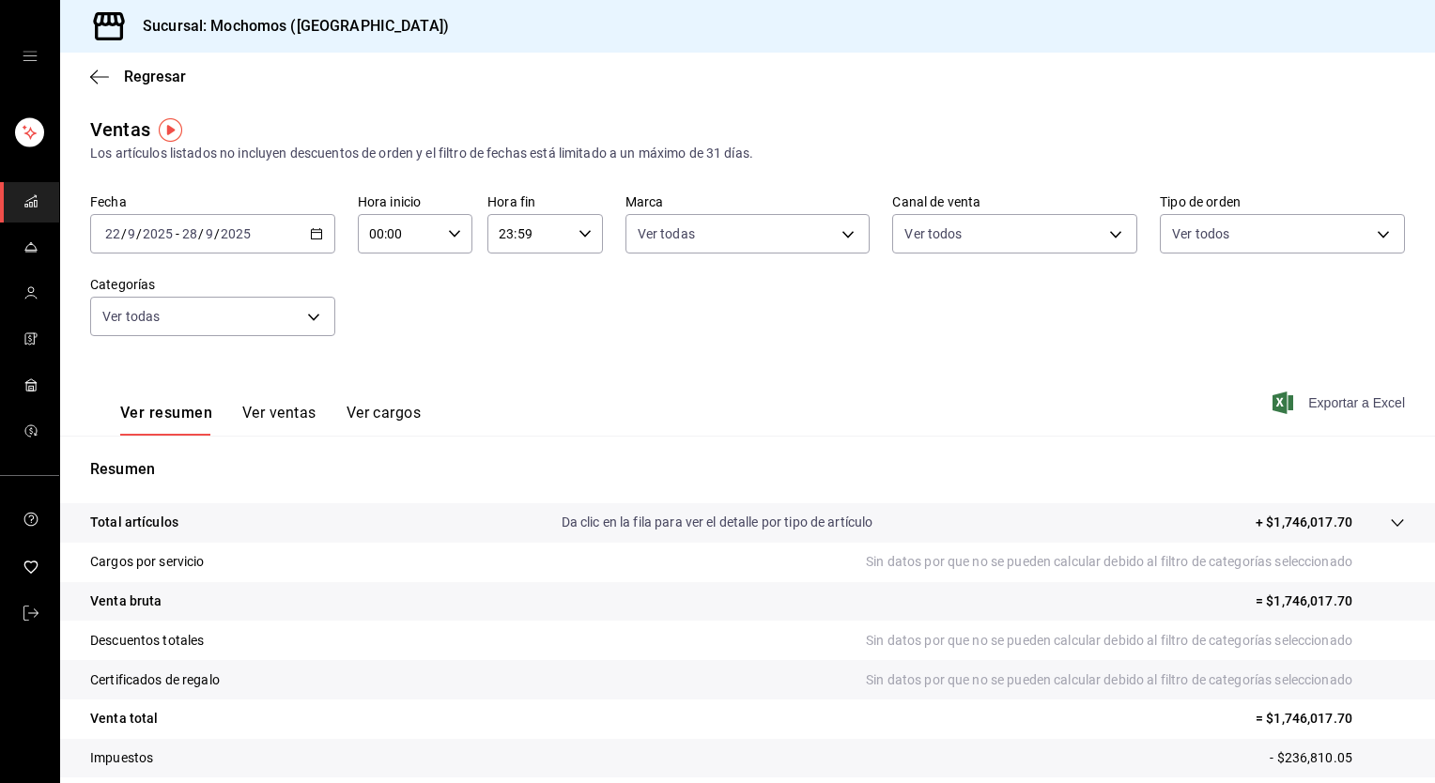
click at [1307, 400] on span "Exportar a Excel" at bounding box center [1340, 403] width 129 height 23
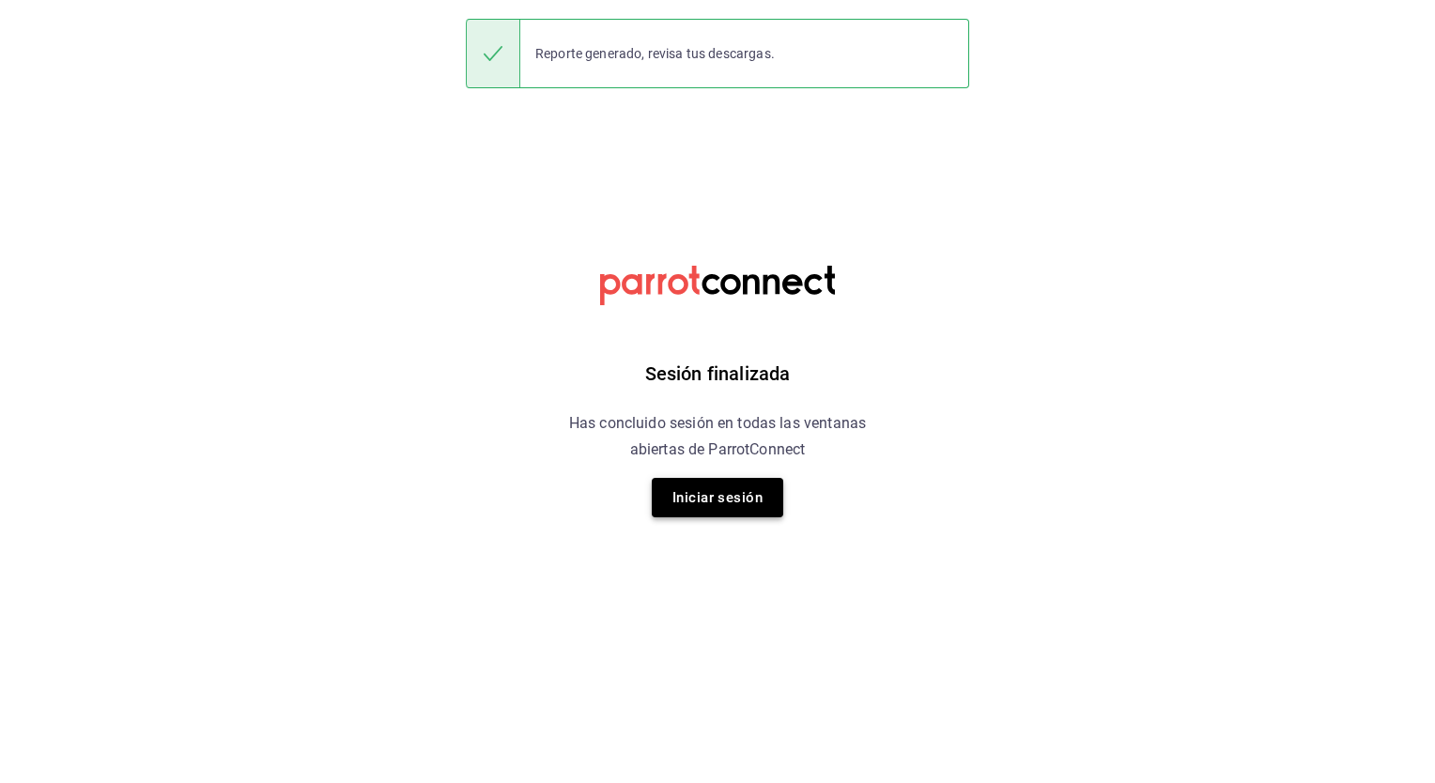
click at [724, 493] on button "Iniciar sesión" at bounding box center [717, 497] width 131 height 39
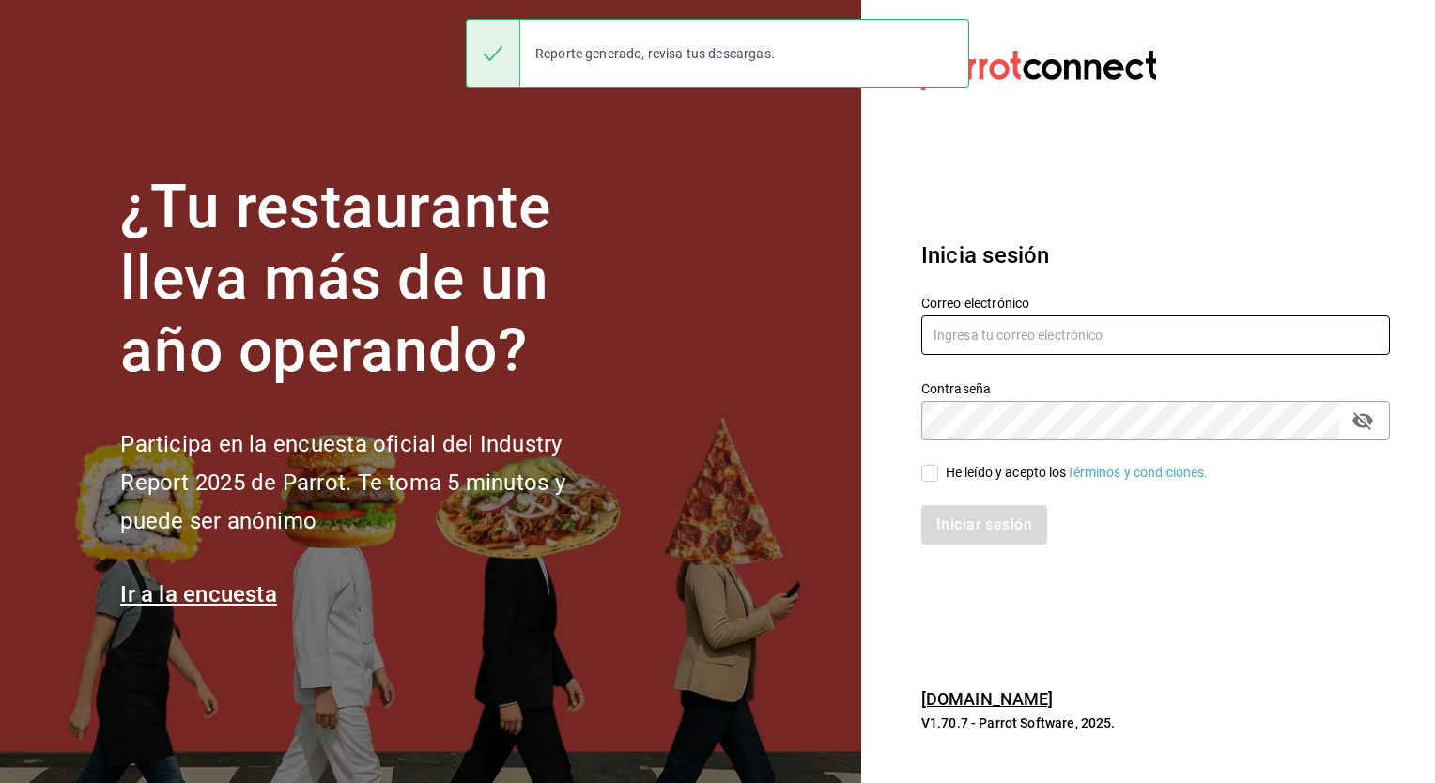
type input "adrian.mora@costeno.com"
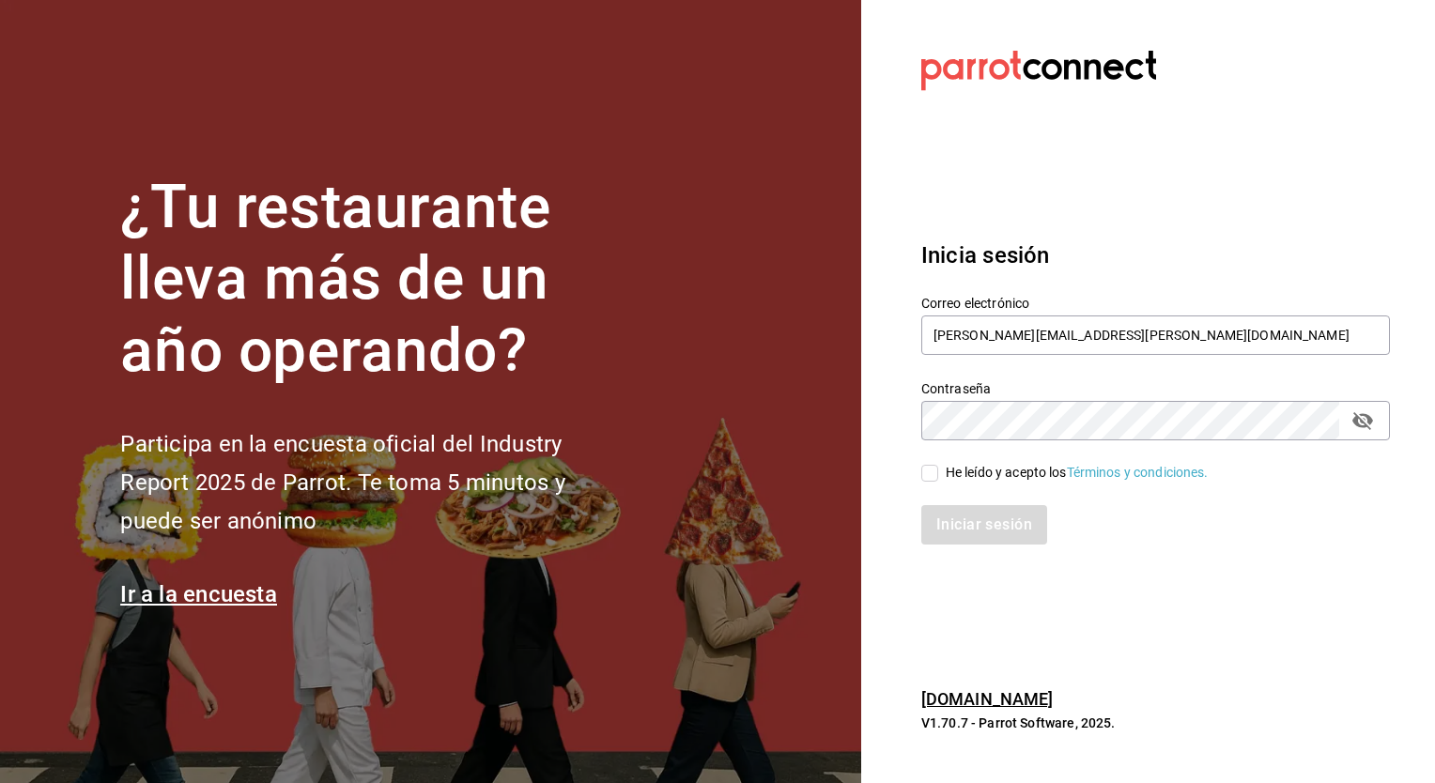
click at [932, 479] on input "He leído y acepto los Términos y condiciones." at bounding box center [929, 473] width 17 height 17
checkbox input "true"
click at [952, 524] on button "Iniciar sesión" at bounding box center [985, 524] width 128 height 39
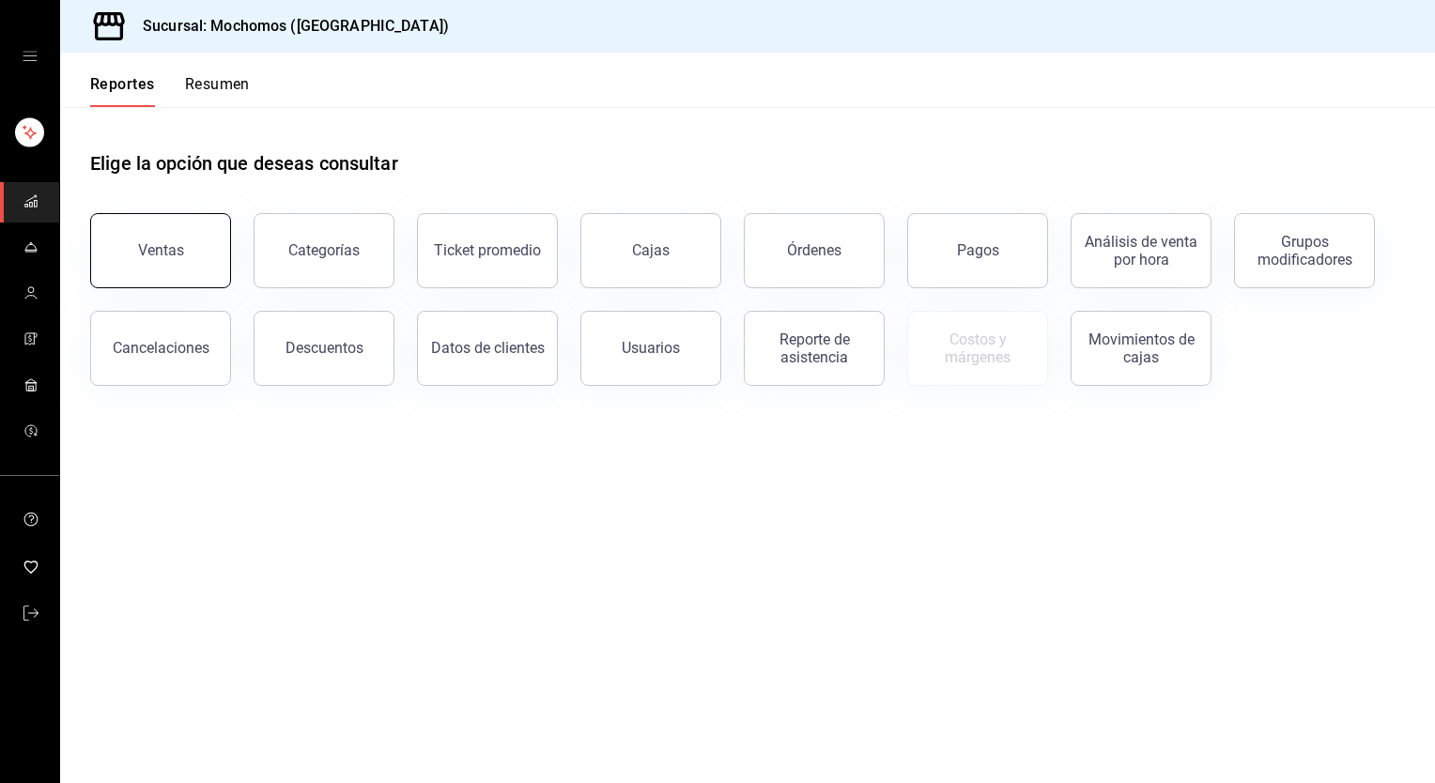
click at [180, 251] on div "Ventas" at bounding box center [161, 250] width 46 height 18
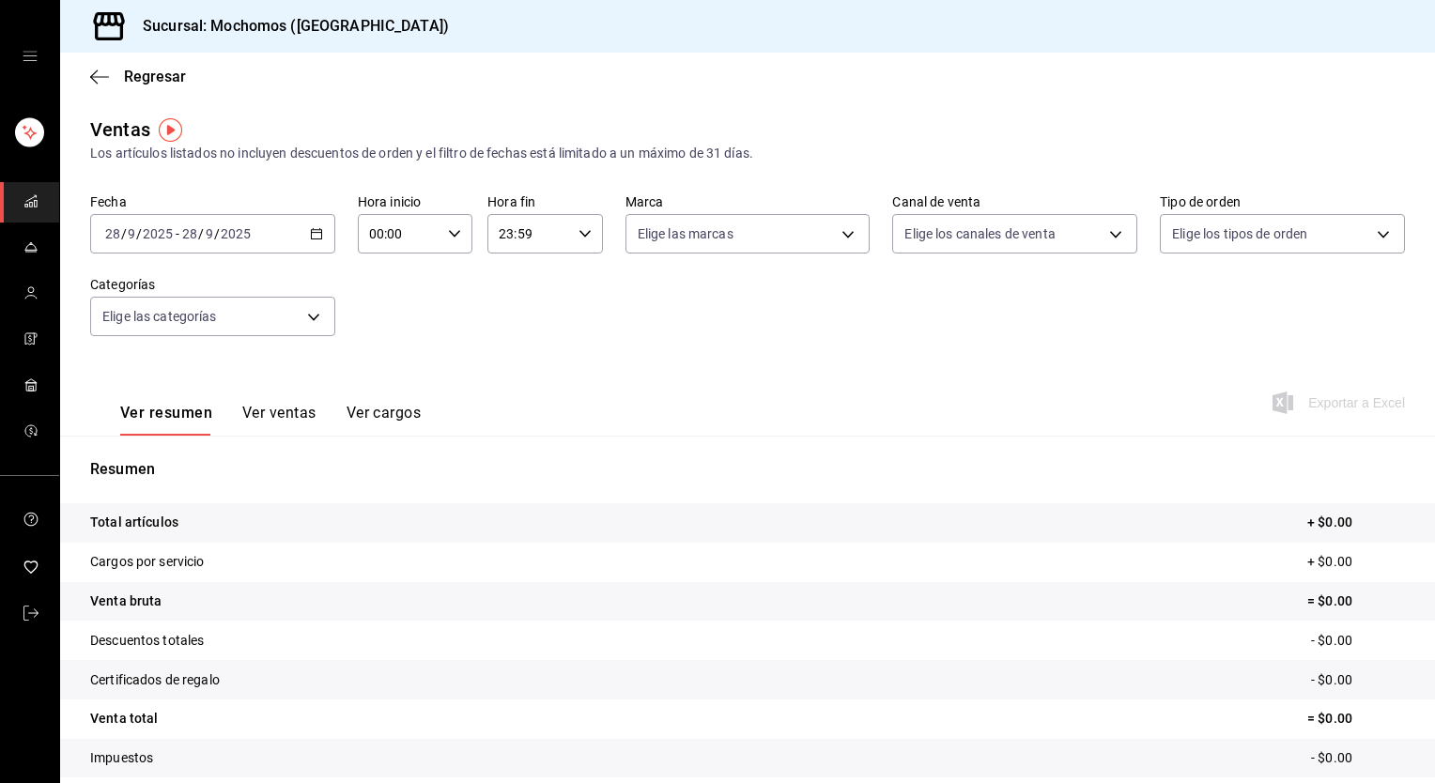
click at [316, 239] on icon "button" at bounding box center [316, 233] width 13 height 13
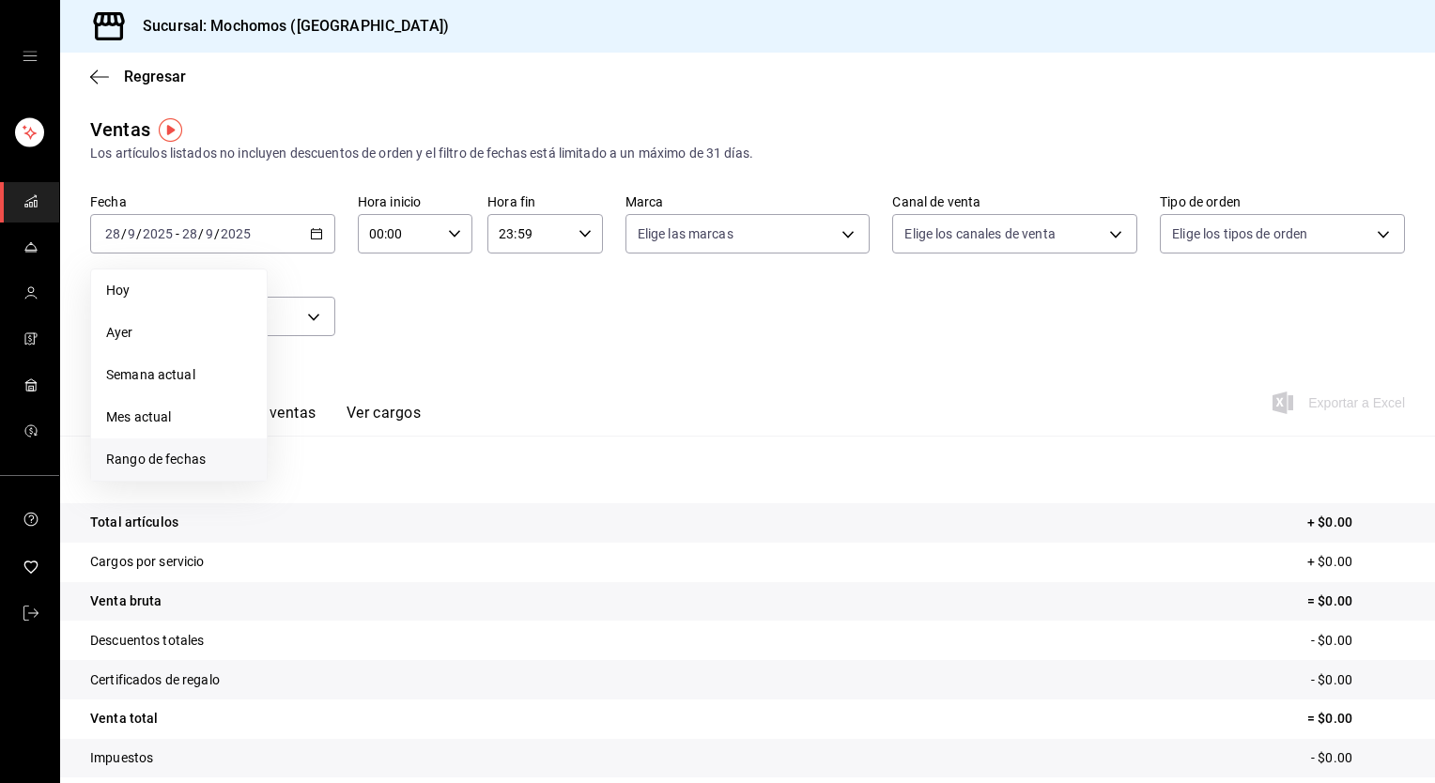
click at [191, 459] on span "Rango de fechas" at bounding box center [179, 460] width 146 height 20
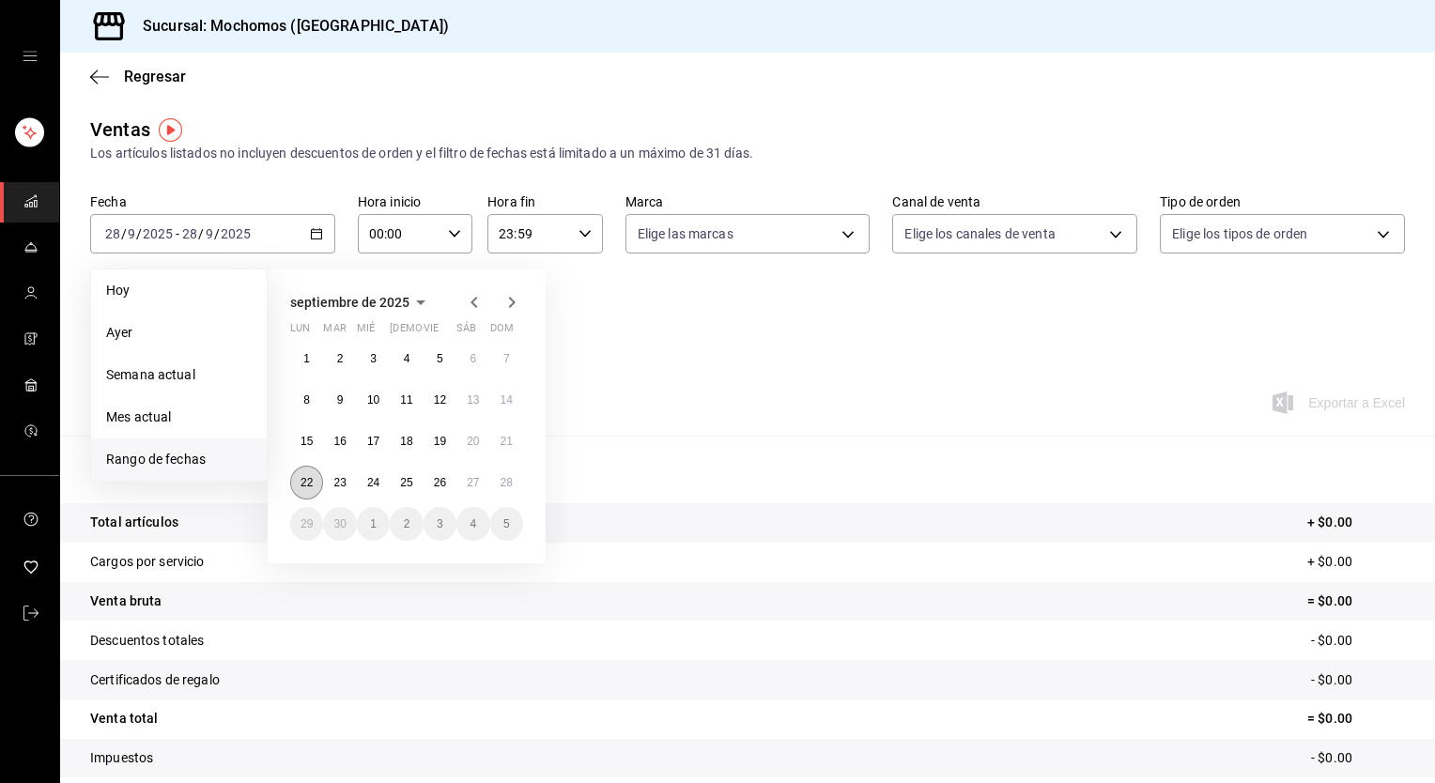
click at [301, 485] on abbr "22" at bounding box center [306, 482] width 12 height 13
click at [499, 476] on button "28" at bounding box center [506, 483] width 33 height 34
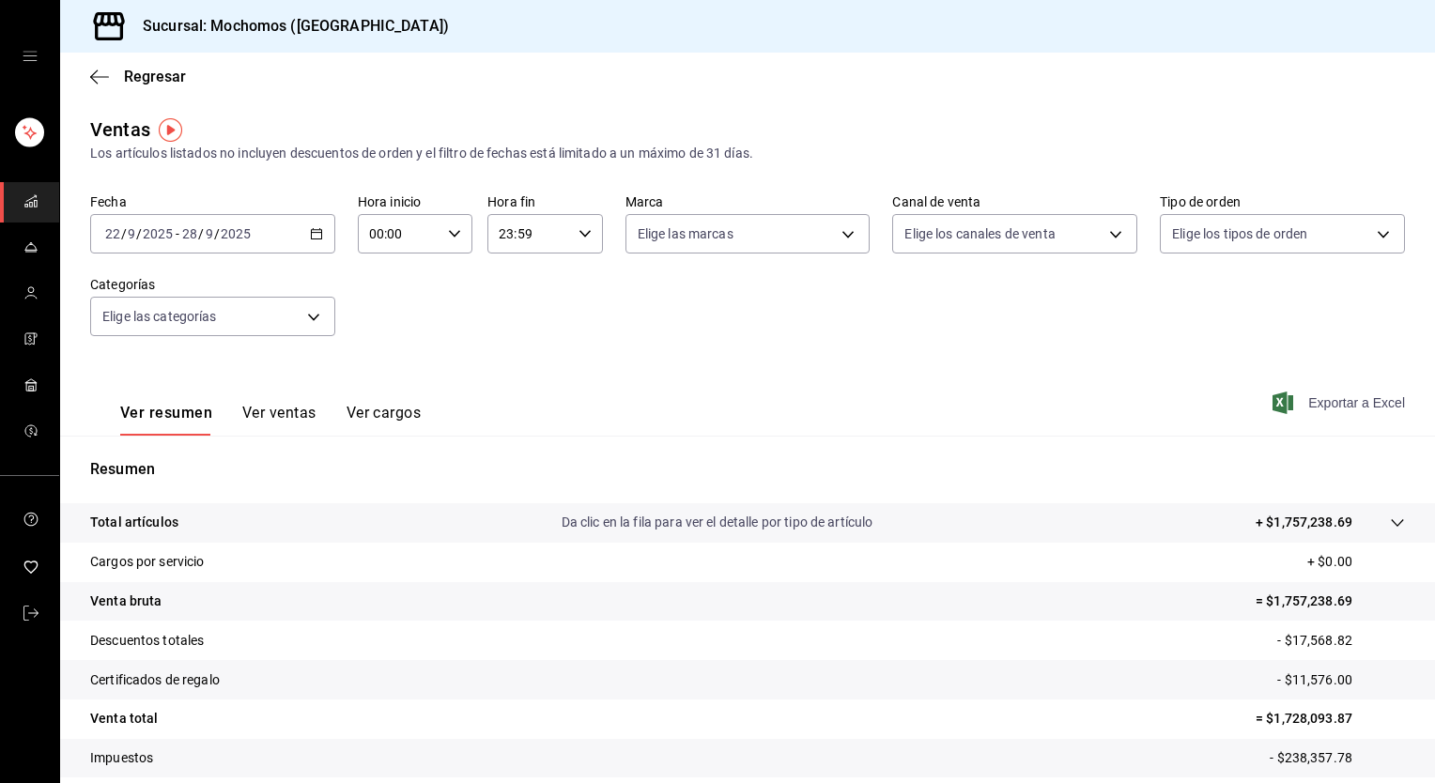
click at [1371, 410] on span "Exportar a Excel" at bounding box center [1340, 403] width 129 height 23
